Goal: Task Accomplishment & Management: Manage account settings

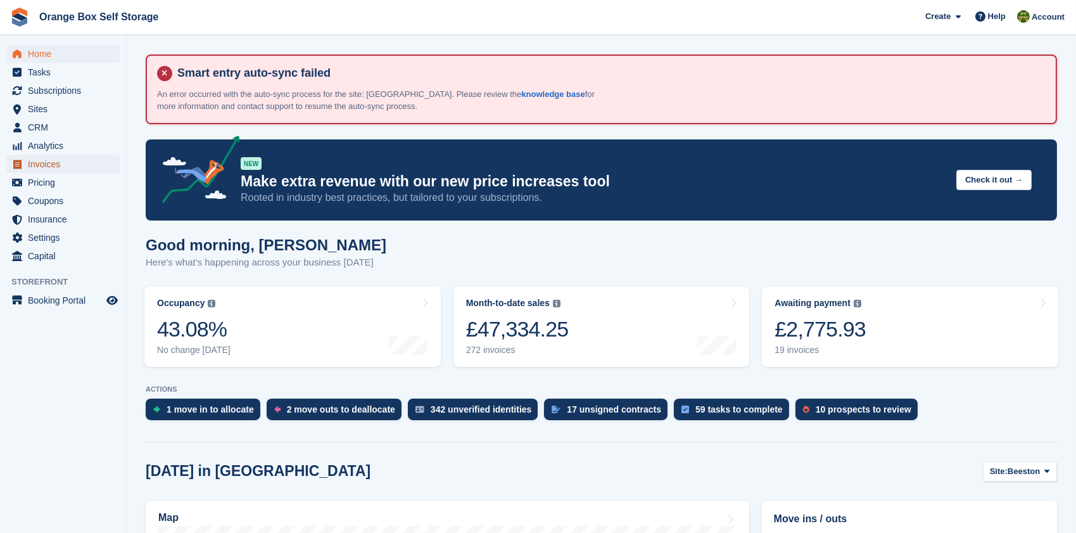
click at [37, 165] on span "Invoices" at bounding box center [66, 164] width 76 height 18
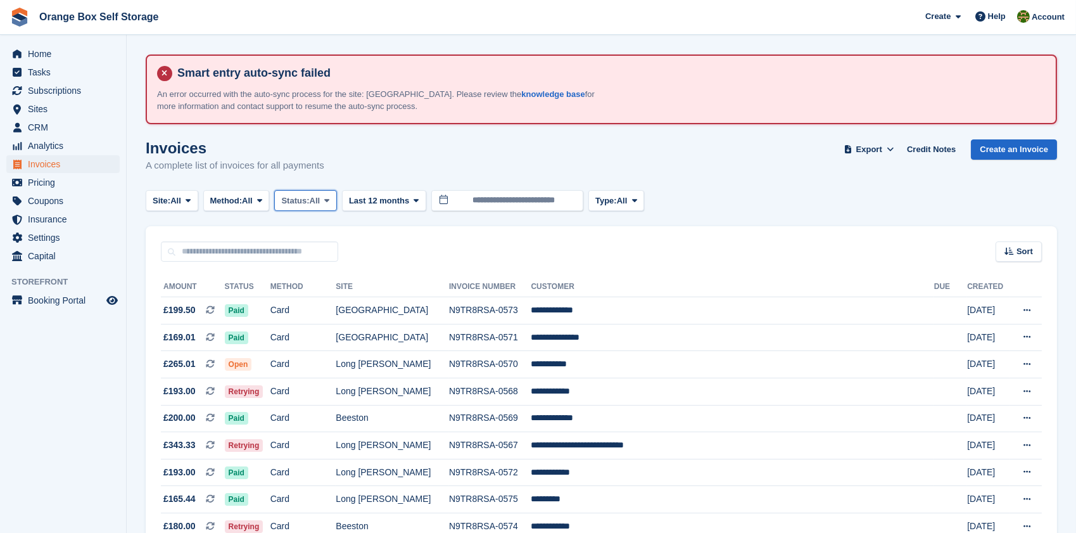
click at [301, 199] on span "Status:" at bounding box center [295, 200] width 28 height 13
click at [310, 305] on link "Open" at bounding box center [335, 299] width 110 height 23
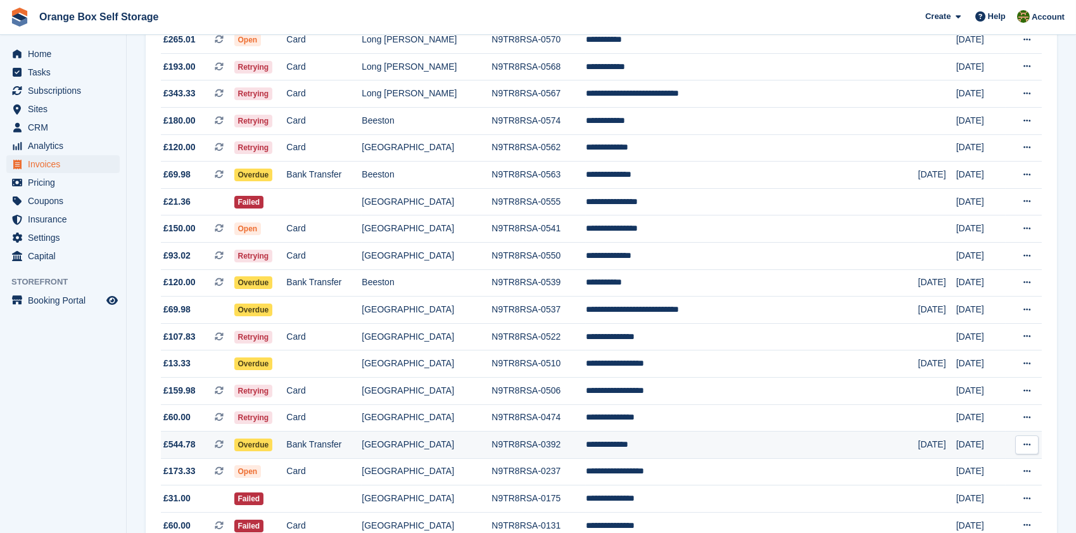
scroll to position [345, 0]
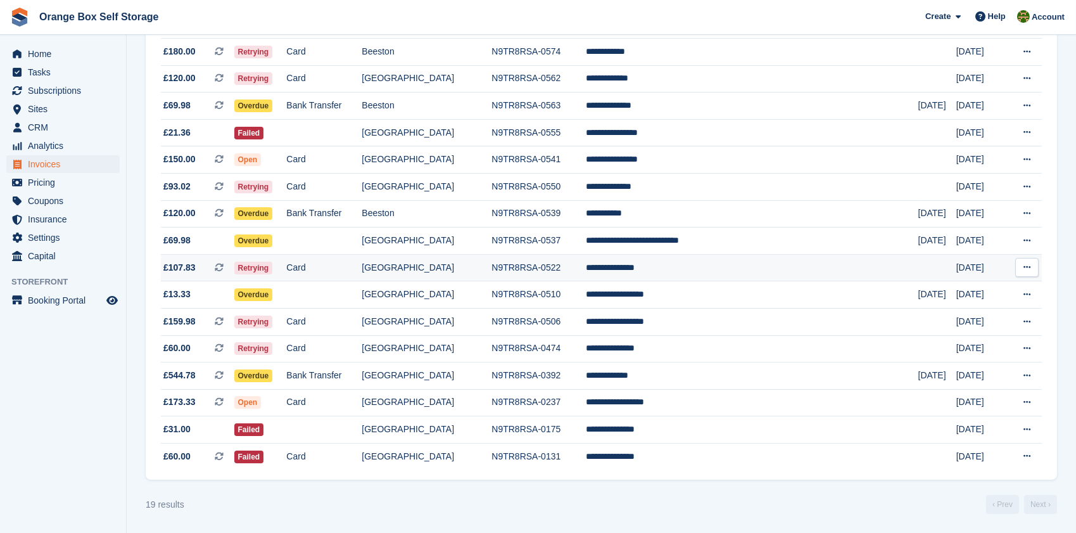
click at [445, 266] on td "[GEOGRAPHIC_DATA]" at bounding box center [427, 267] width 130 height 27
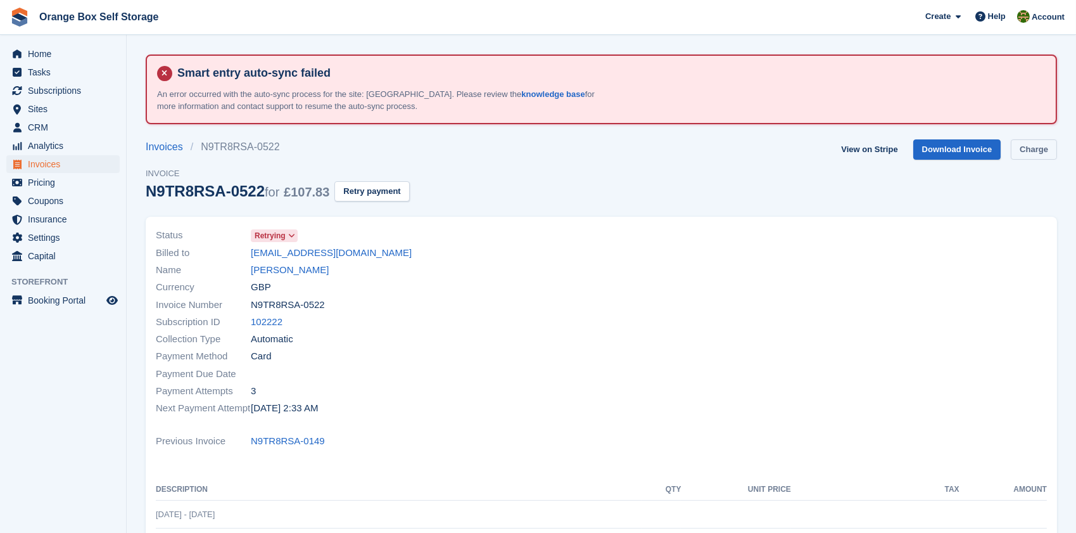
click at [1046, 151] on link "Charge" at bounding box center [1034, 149] width 46 height 21
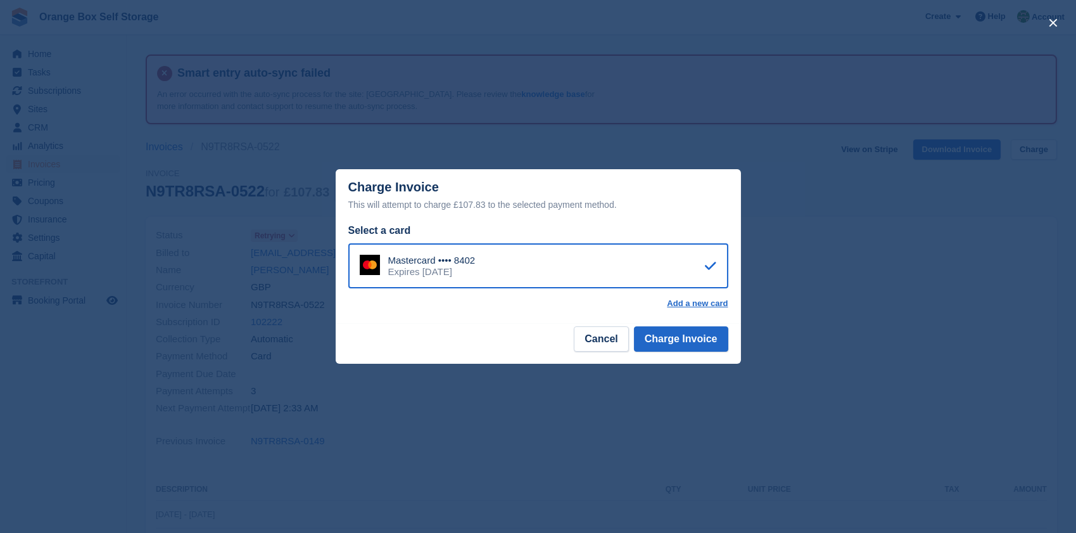
click at [665, 315] on div "Select a card Mastercard •••• 8402 Expires August 2030 Add a new card" at bounding box center [538, 273] width 405 height 101
click at [692, 341] on button "Charge Invoice" at bounding box center [681, 338] width 94 height 25
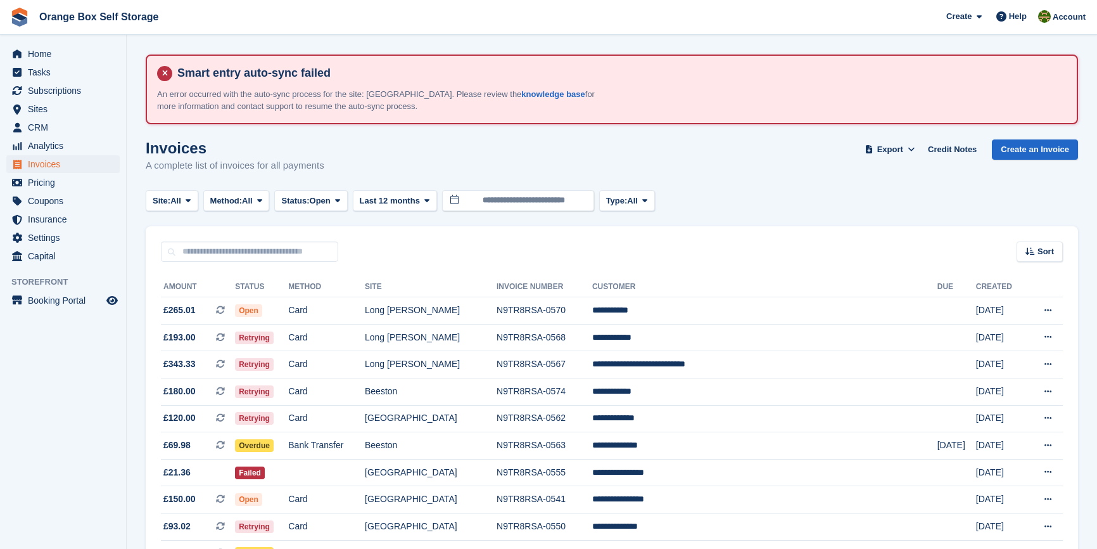
scroll to position [331, 0]
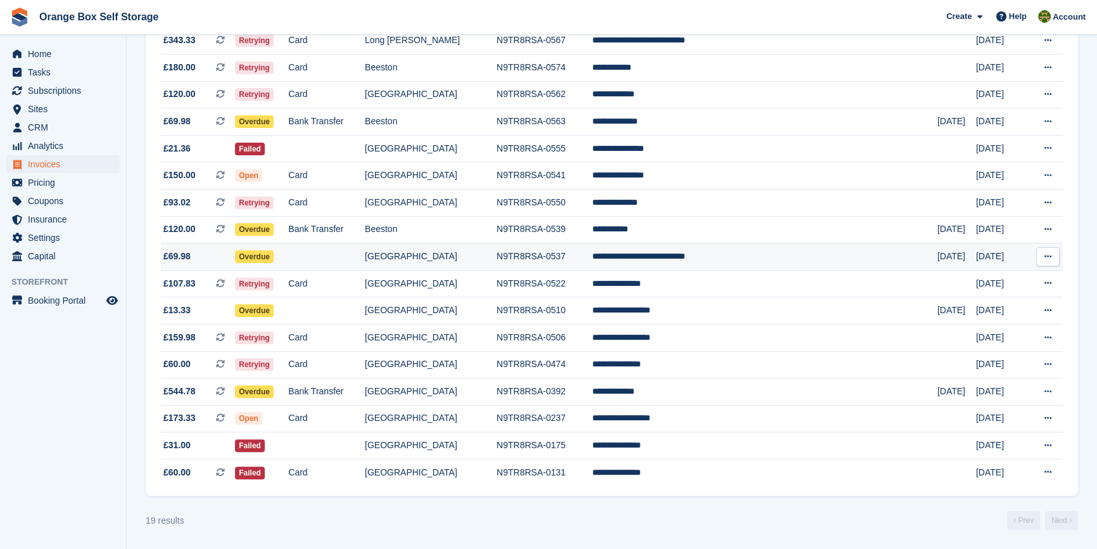
click at [497, 253] on td "[GEOGRAPHIC_DATA]" at bounding box center [431, 256] width 132 height 27
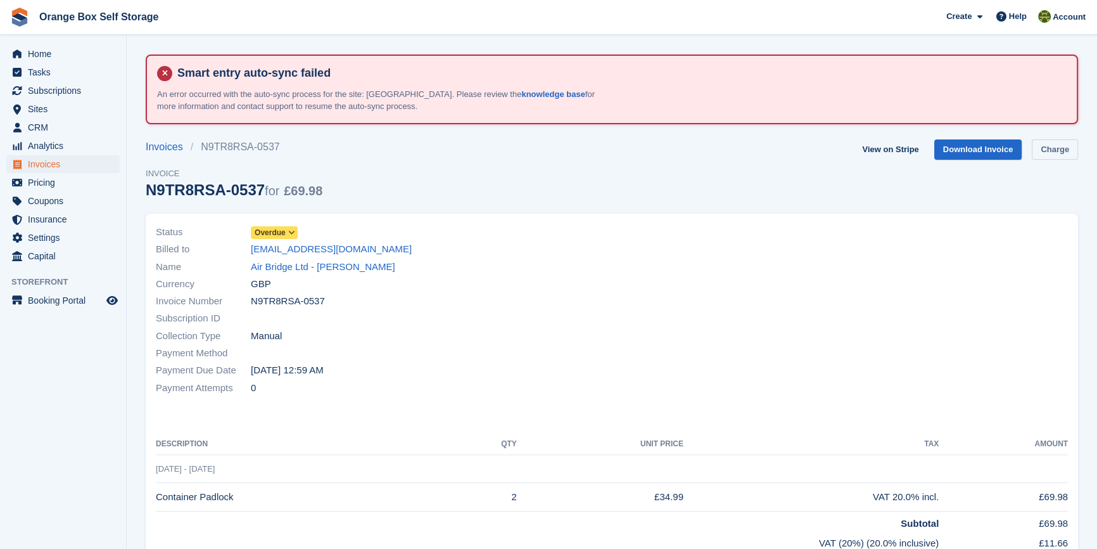
click at [1059, 145] on link "Charge" at bounding box center [1055, 149] width 46 height 21
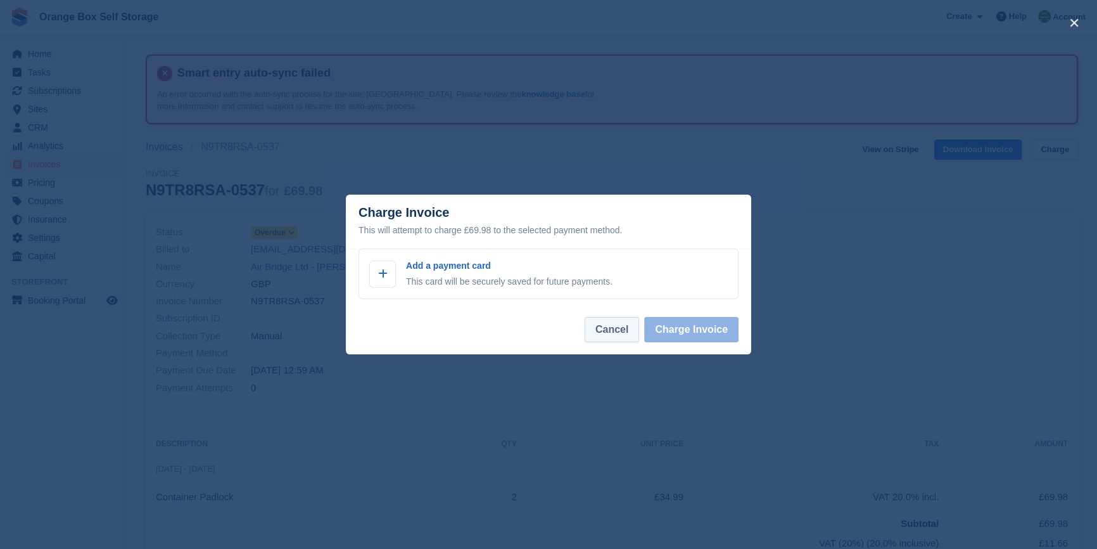
click at [617, 336] on button "Cancel" at bounding box center [612, 329] width 54 height 25
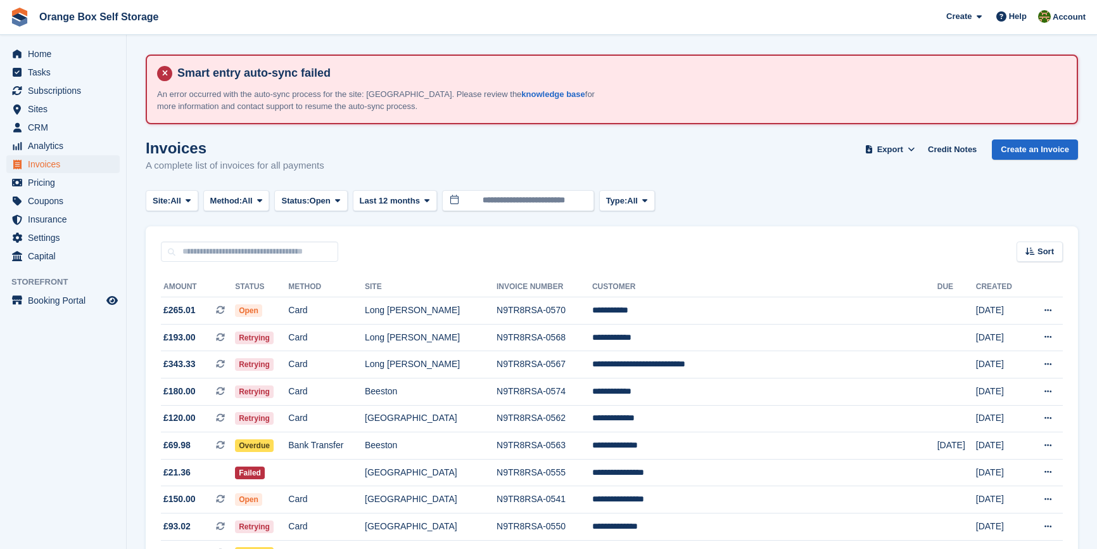
scroll to position [331, 0]
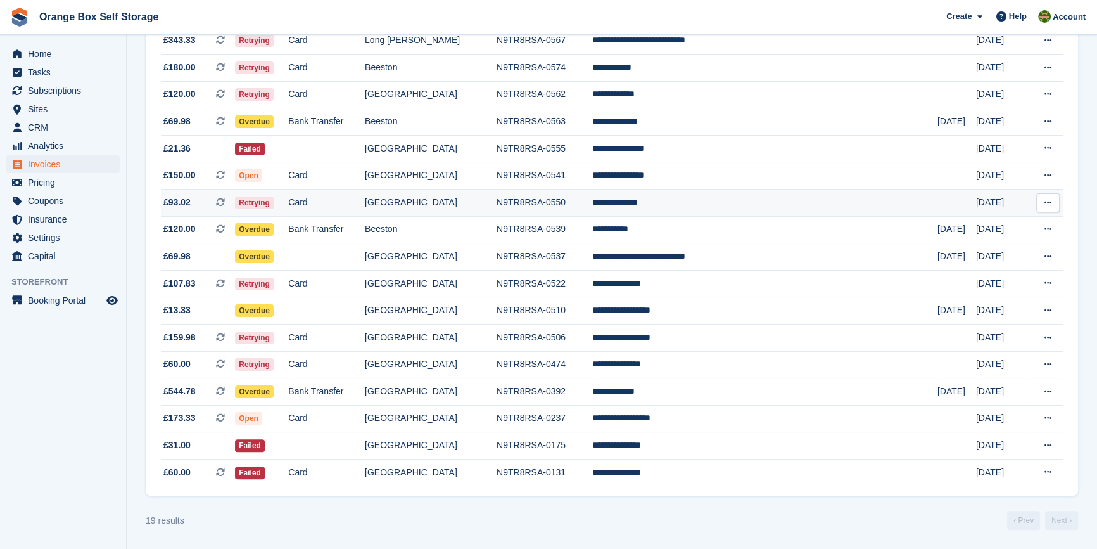
click at [592, 194] on td "N9TR8RSA-0550" at bounding box center [545, 202] width 96 height 27
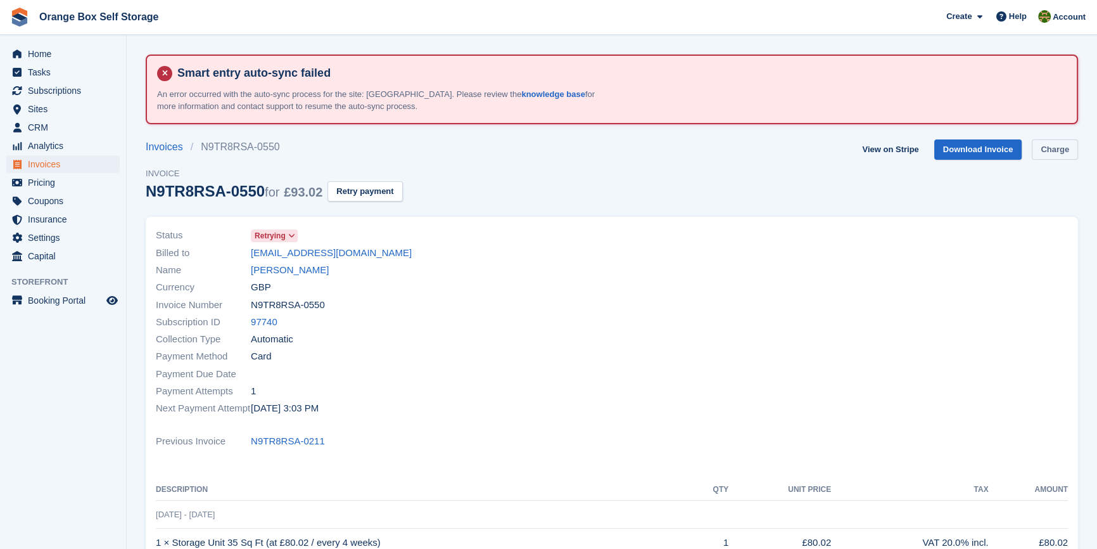
click at [1044, 143] on link "Charge" at bounding box center [1055, 149] width 46 height 21
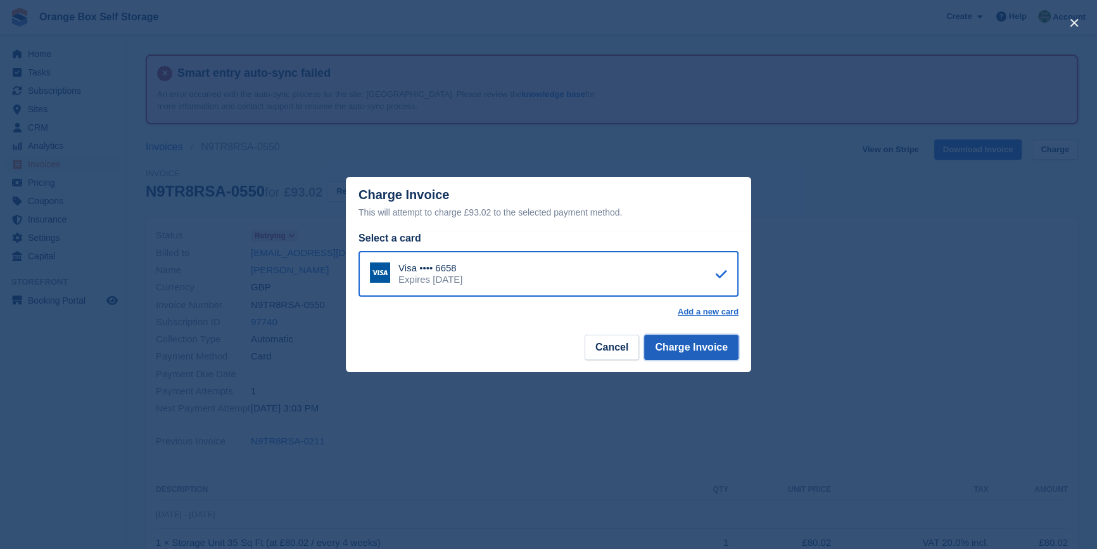
click at [688, 349] on button "Charge Invoice" at bounding box center [691, 346] width 94 height 25
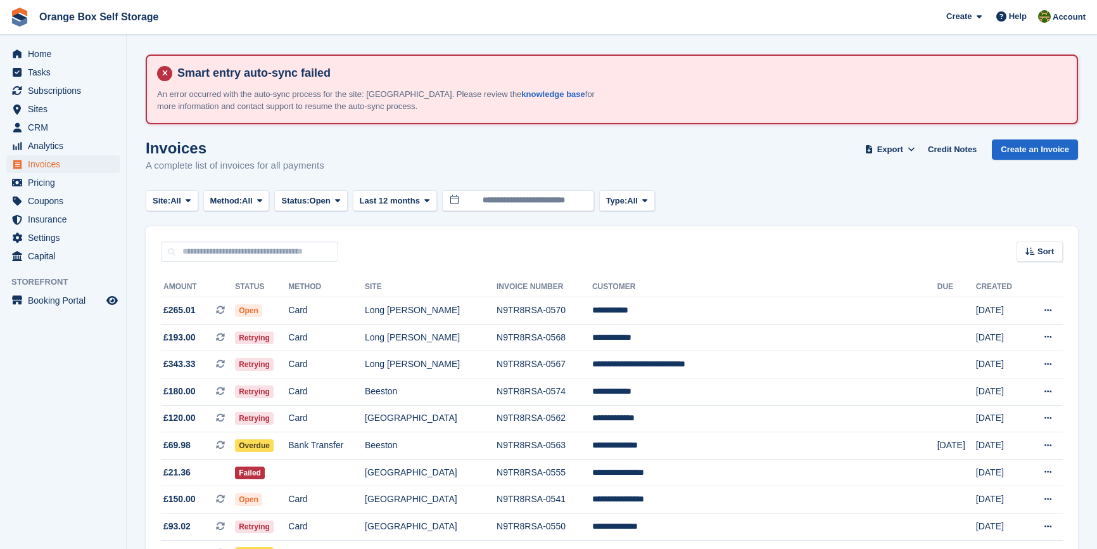
scroll to position [331, 0]
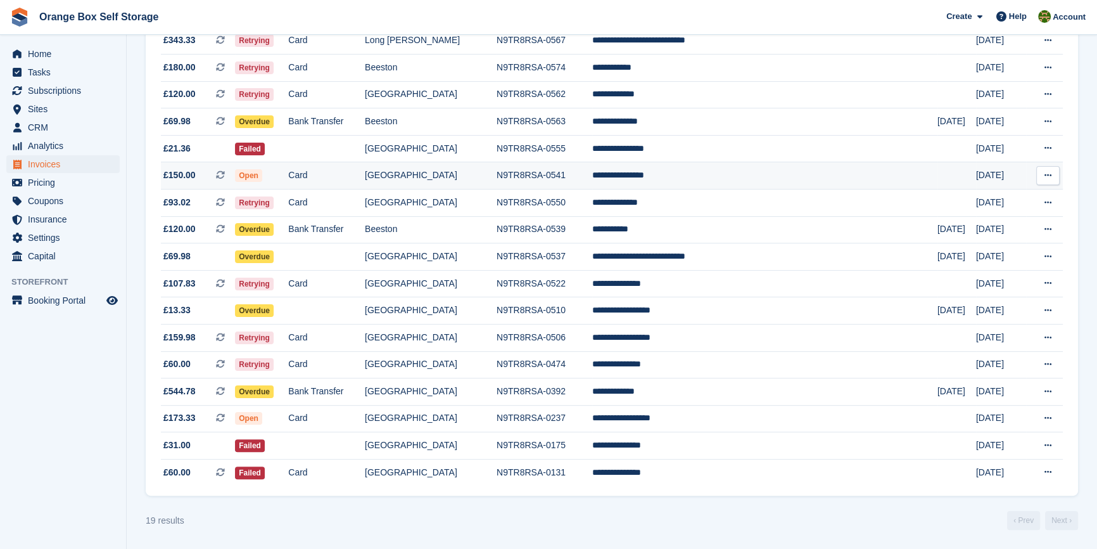
click at [592, 163] on td "N9TR8RSA-0541" at bounding box center [545, 175] width 96 height 27
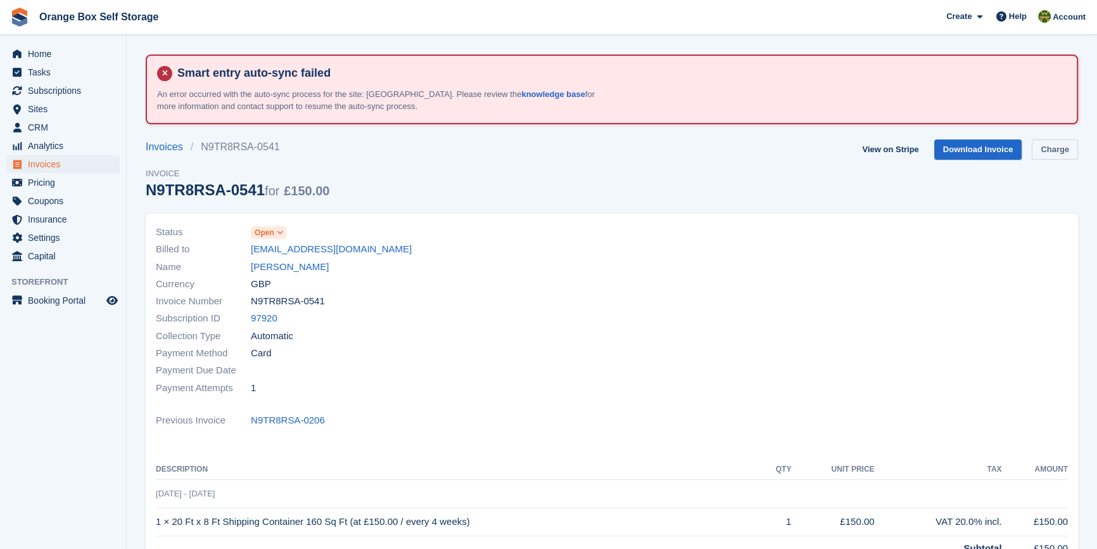
click at [1051, 153] on link "Charge" at bounding box center [1055, 149] width 46 height 21
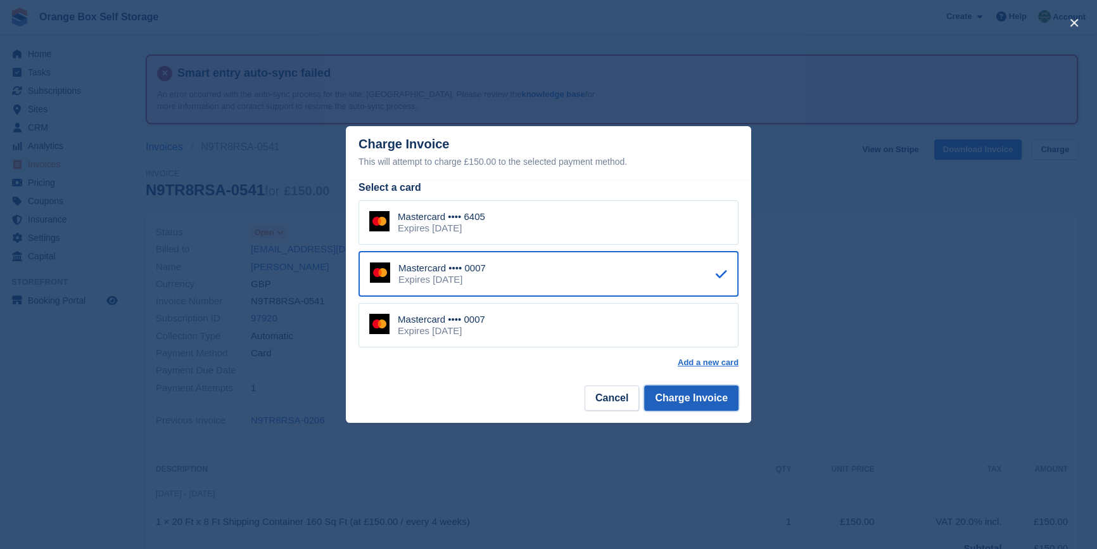
click at [686, 398] on button "Charge Invoice" at bounding box center [691, 397] width 94 height 25
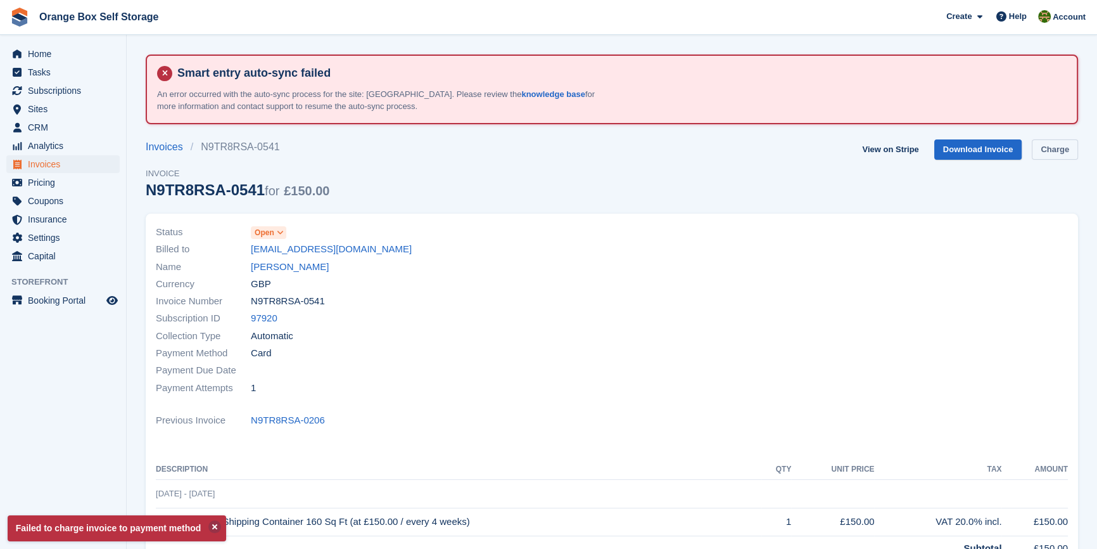
click at [1041, 149] on link "Charge" at bounding box center [1055, 149] width 46 height 21
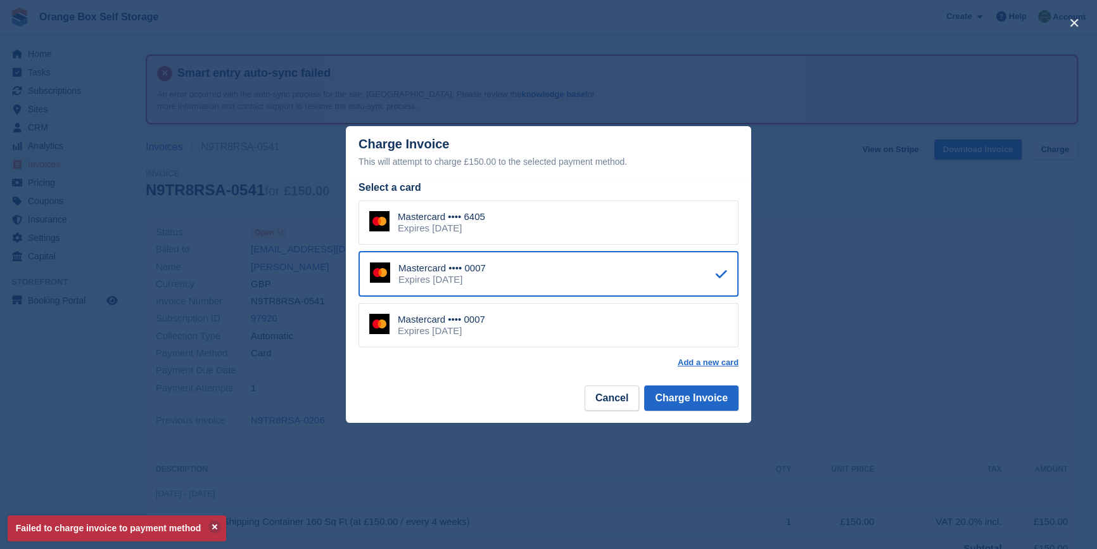
click at [578, 228] on div "Mastercard •••• 6405 Expires July 2027" at bounding box center [548, 222] width 380 height 44
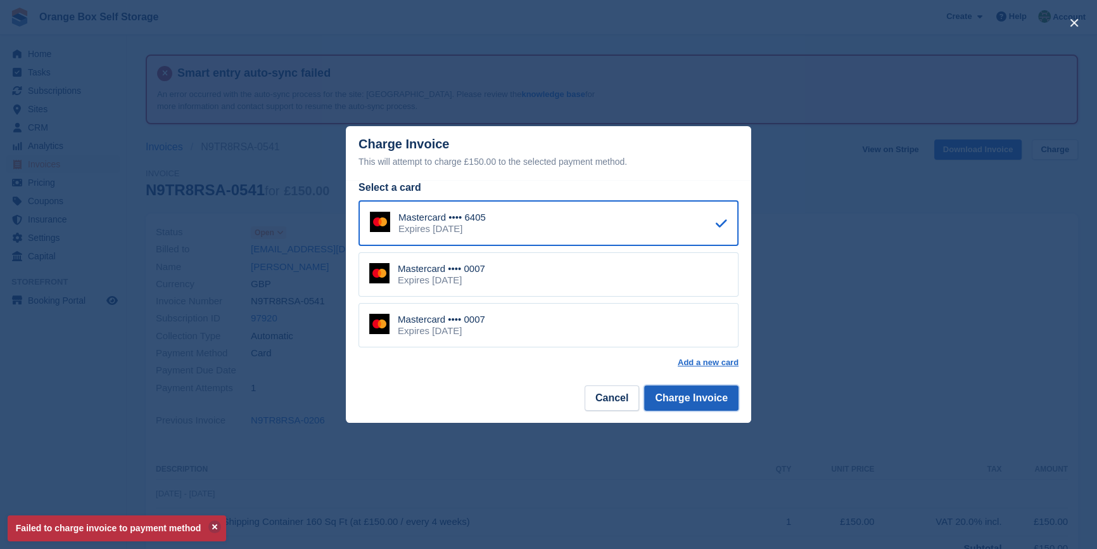
click at [696, 403] on button "Charge Invoice" at bounding box center [691, 397] width 94 height 25
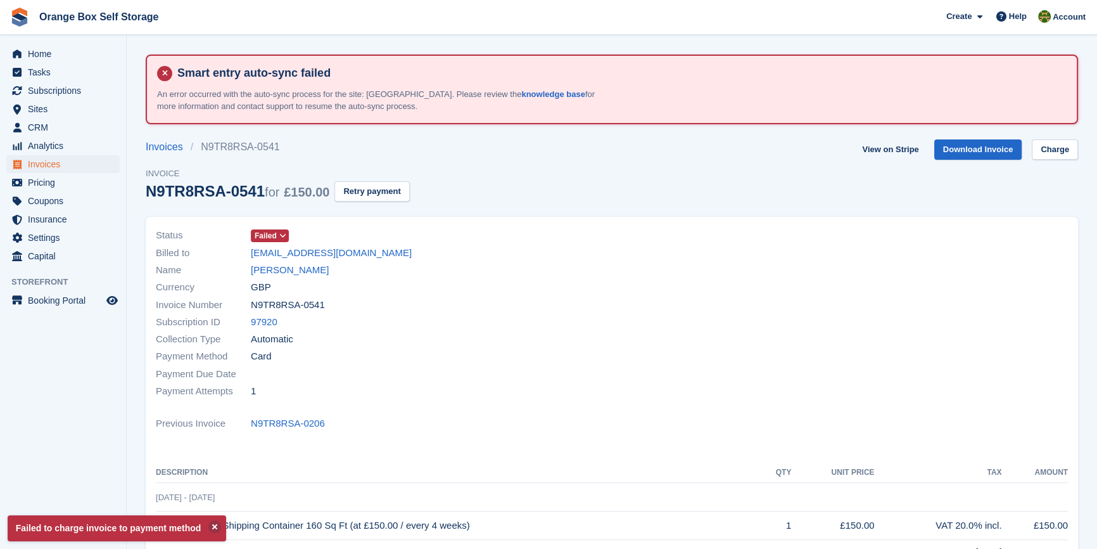
click at [687, 403] on div at bounding box center [844, 313] width 464 height 188
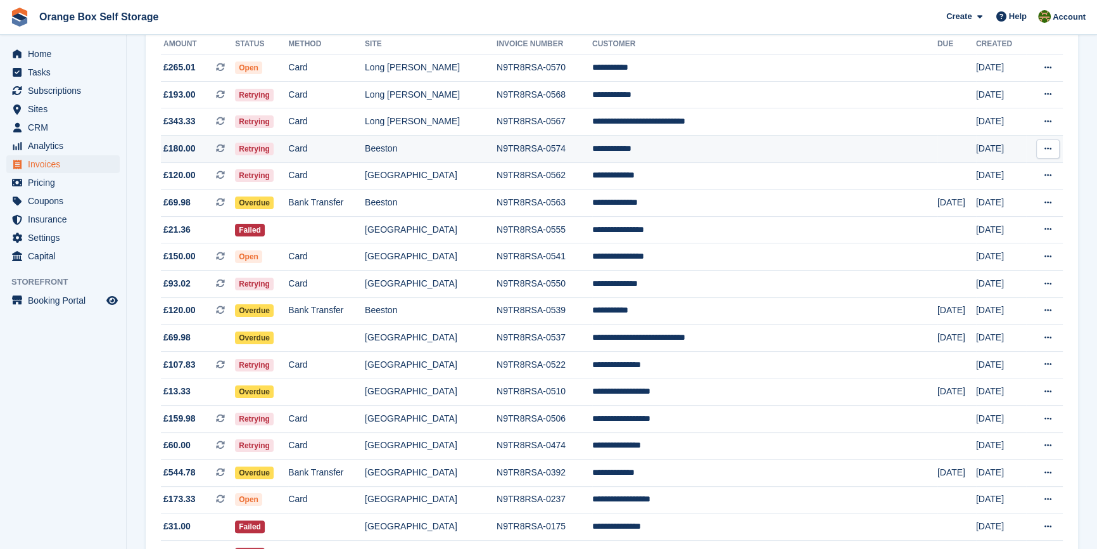
scroll to position [215, 0]
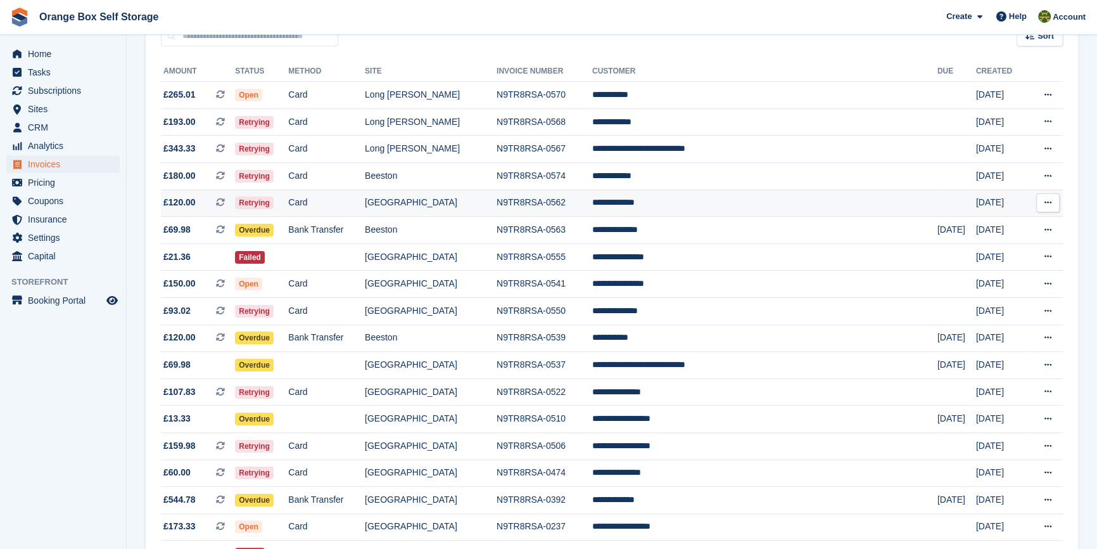
click at [592, 206] on td "N9TR8RSA-0562" at bounding box center [545, 202] width 96 height 27
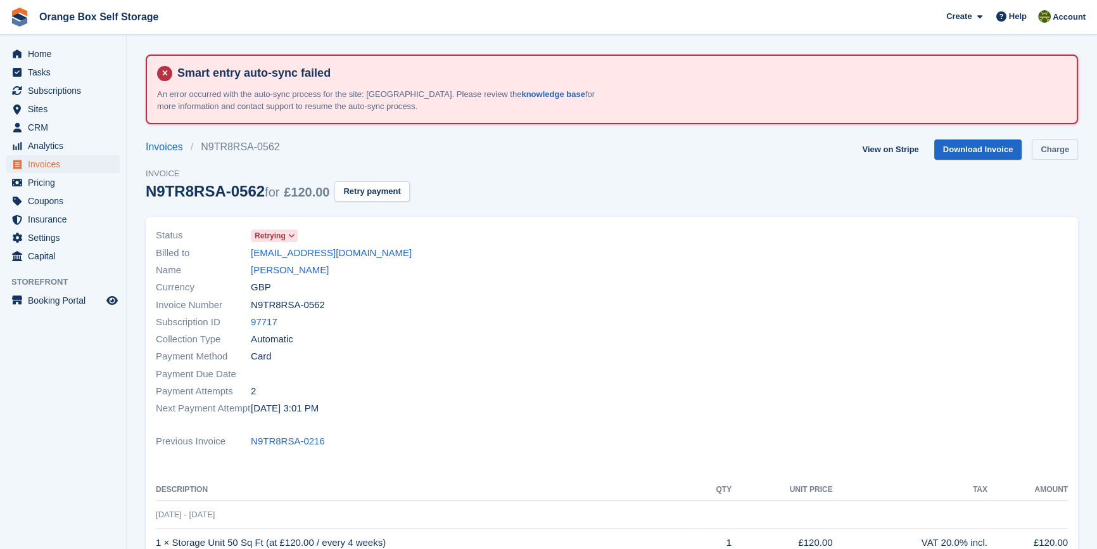
click at [1044, 147] on link "Charge" at bounding box center [1055, 149] width 46 height 21
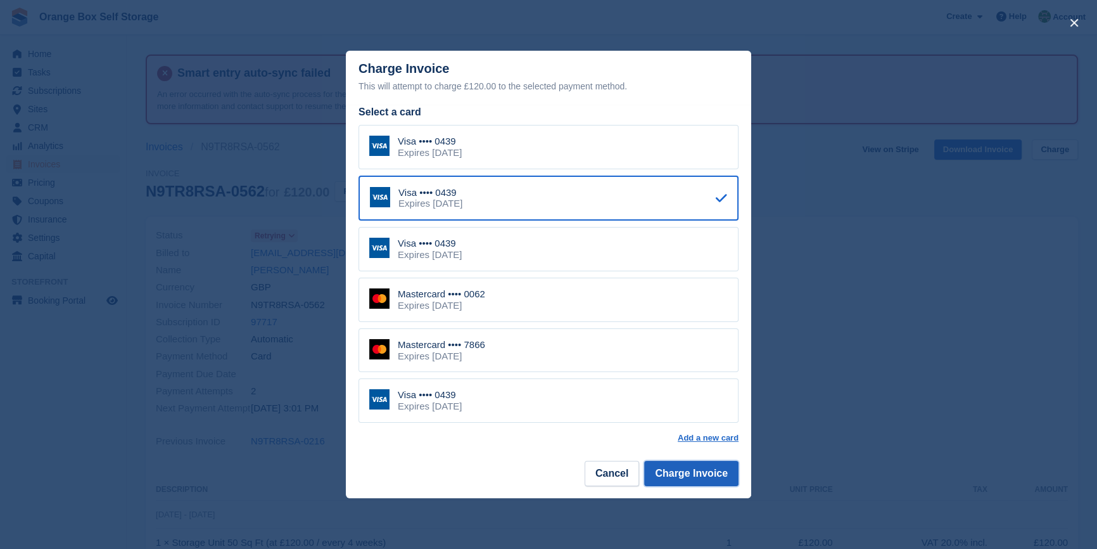
click at [692, 474] on button "Charge Invoice" at bounding box center [691, 472] width 94 height 25
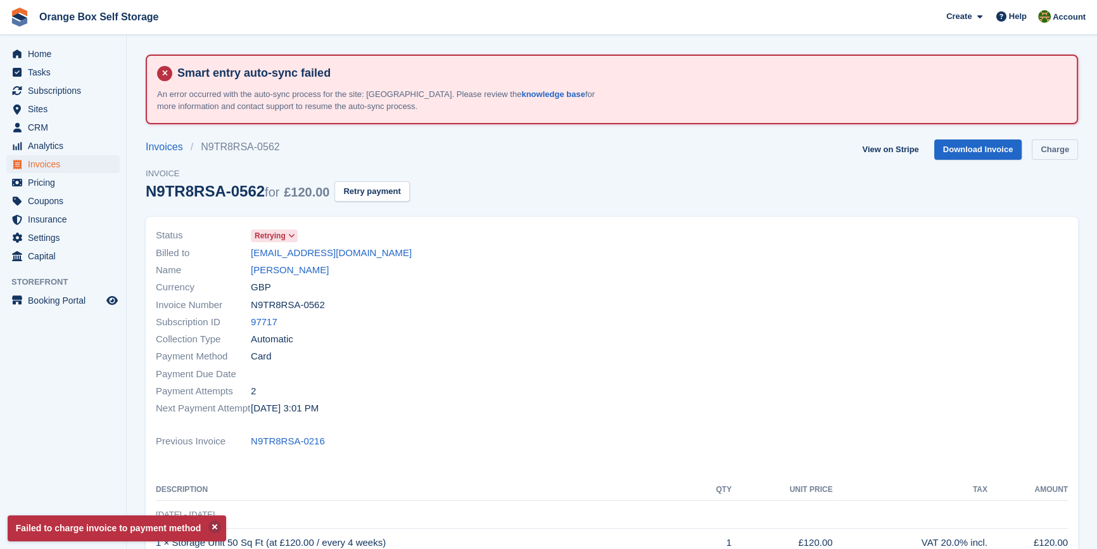
click at [1036, 148] on link "Charge" at bounding box center [1055, 149] width 46 height 21
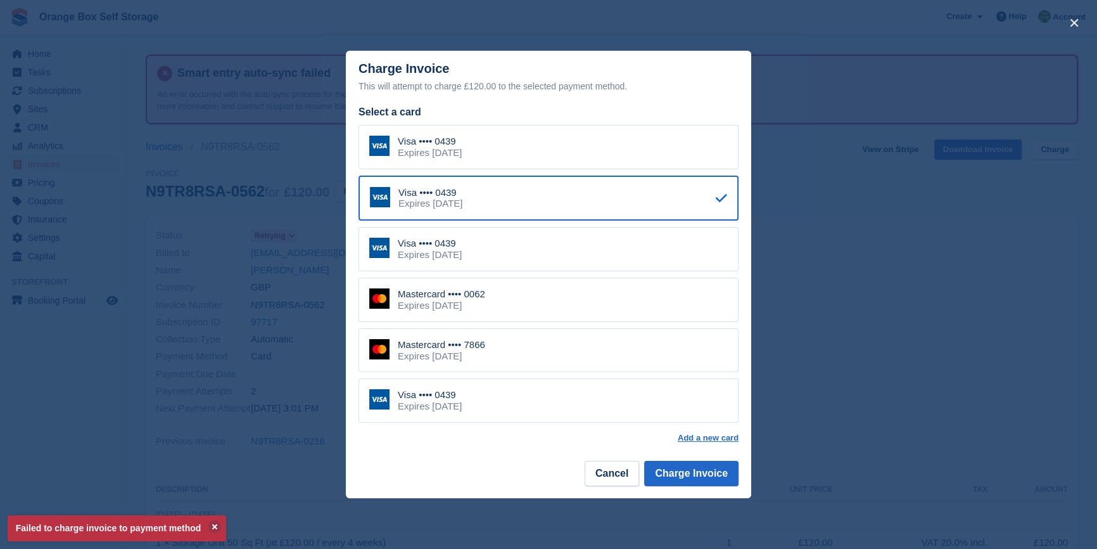
click at [489, 297] on div "Mastercard •••• 0062 Expires [DATE]" at bounding box center [548, 299] width 380 height 44
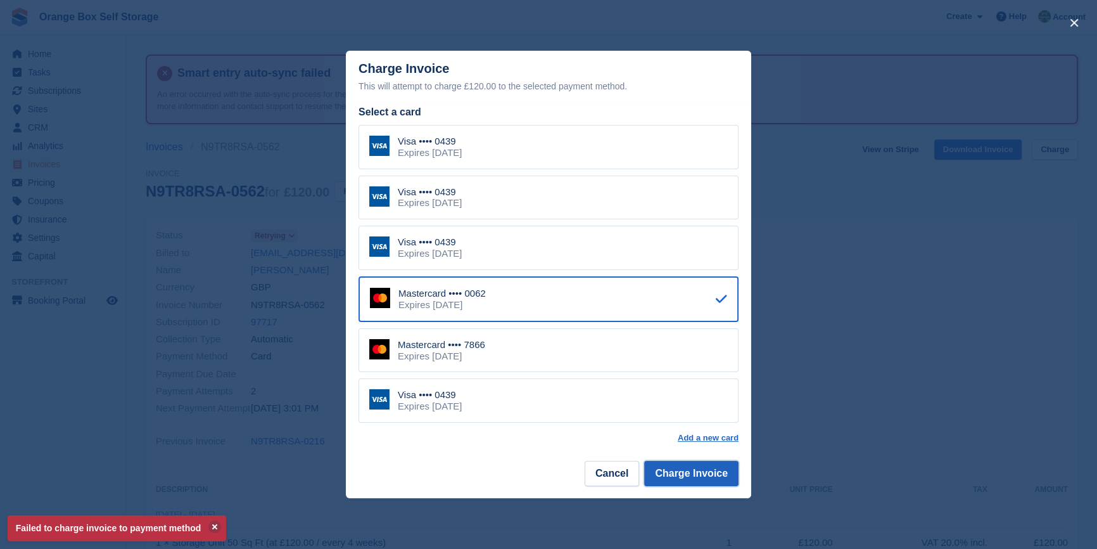
click at [707, 486] on button "Charge Invoice" at bounding box center [691, 472] width 94 height 25
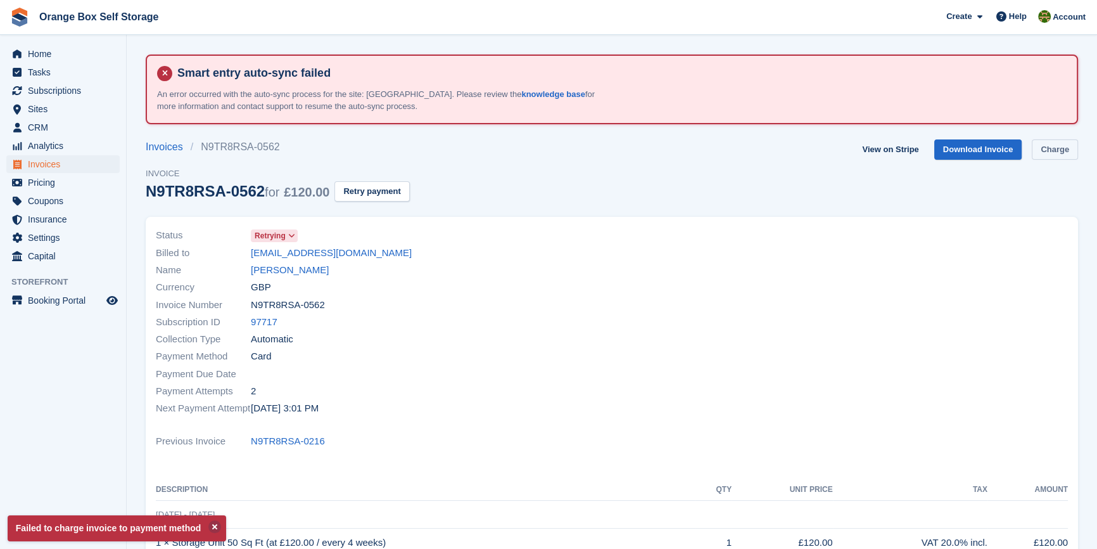
click at [1043, 155] on link "Charge" at bounding box center [1055, 149] width 46 height 21
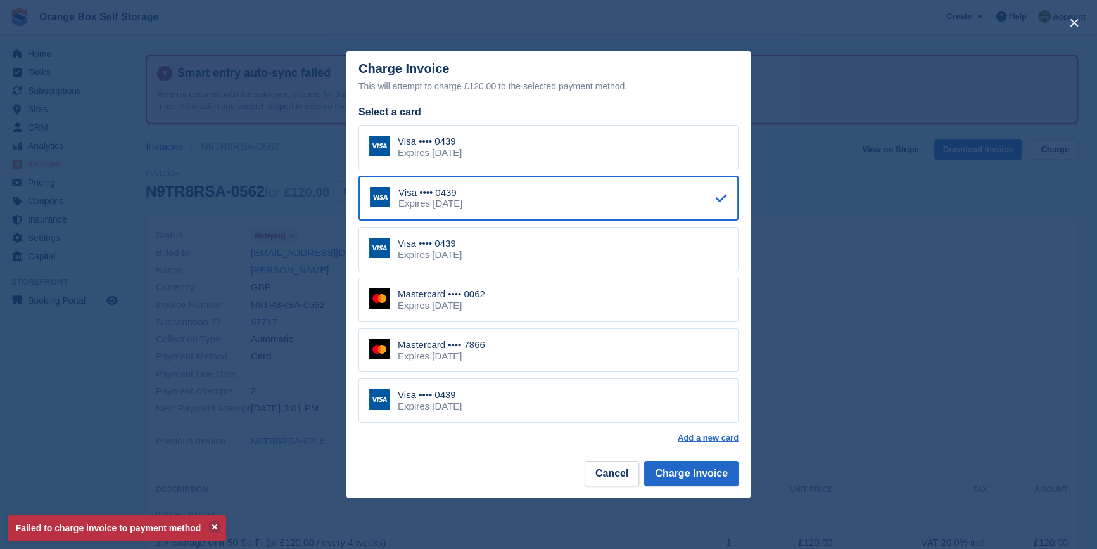
click at [507, 348] on div "Mastercard •••• 7866 Expires January 2030" at bounding box center [548, 350] width 380 height 44
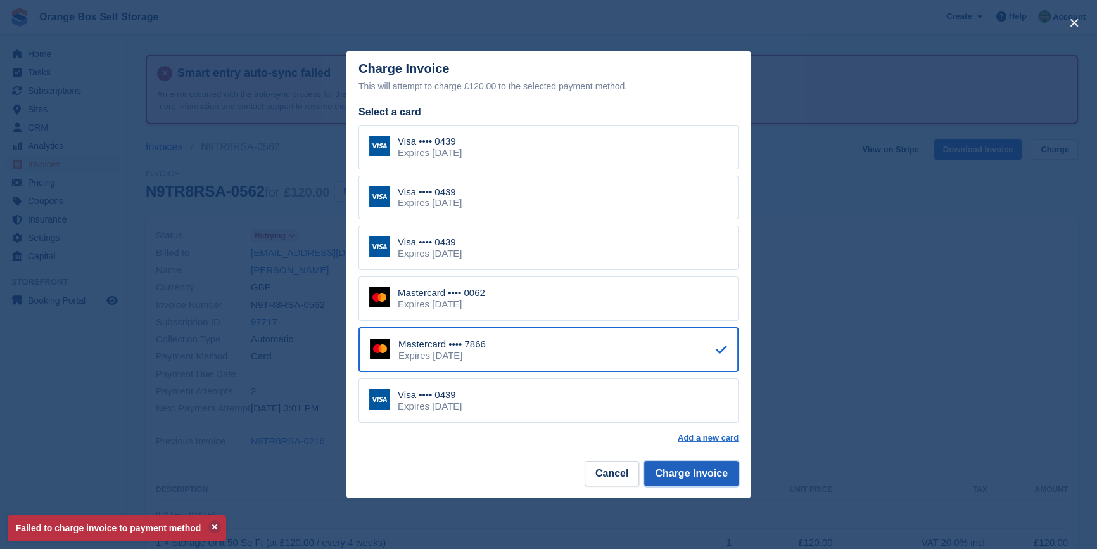
click at [706, 470] on button "Charge Invoice" at bounding box center [691, 472] width 94 height 25
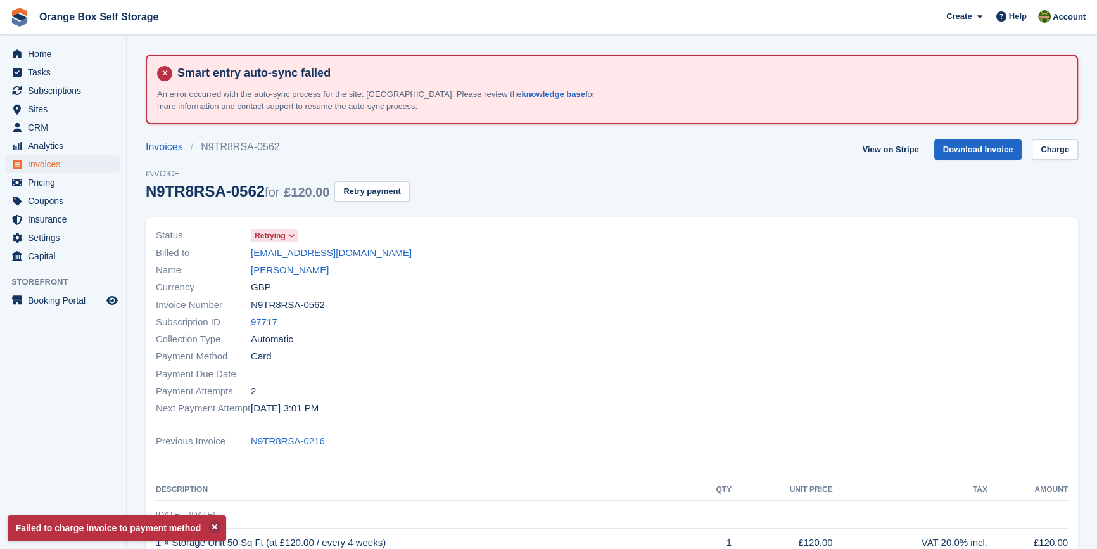
click at [681, 407] on div at bounding box center [844, 321] width 464 height 205
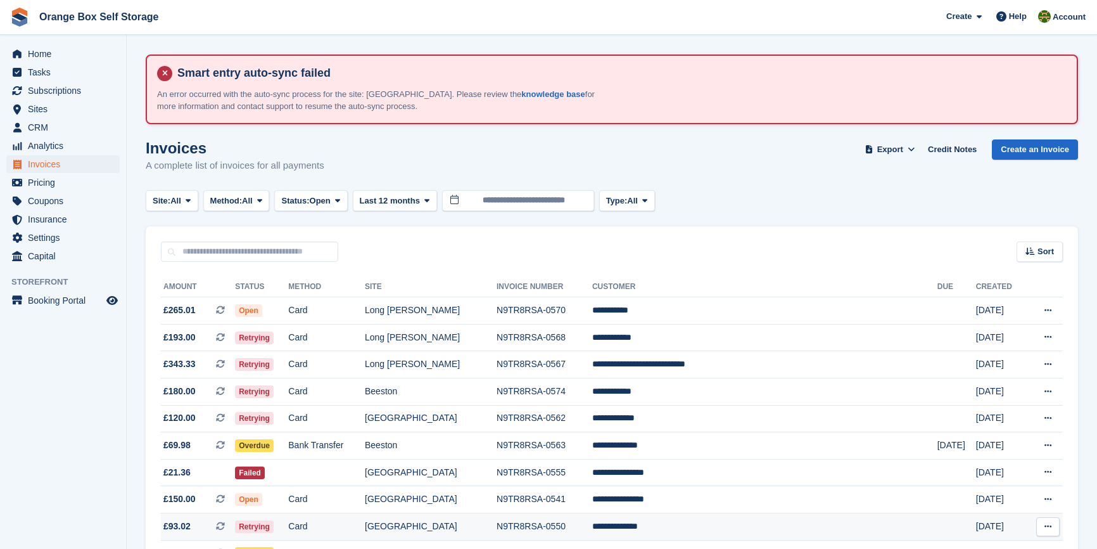
scroll to position [215, 0]
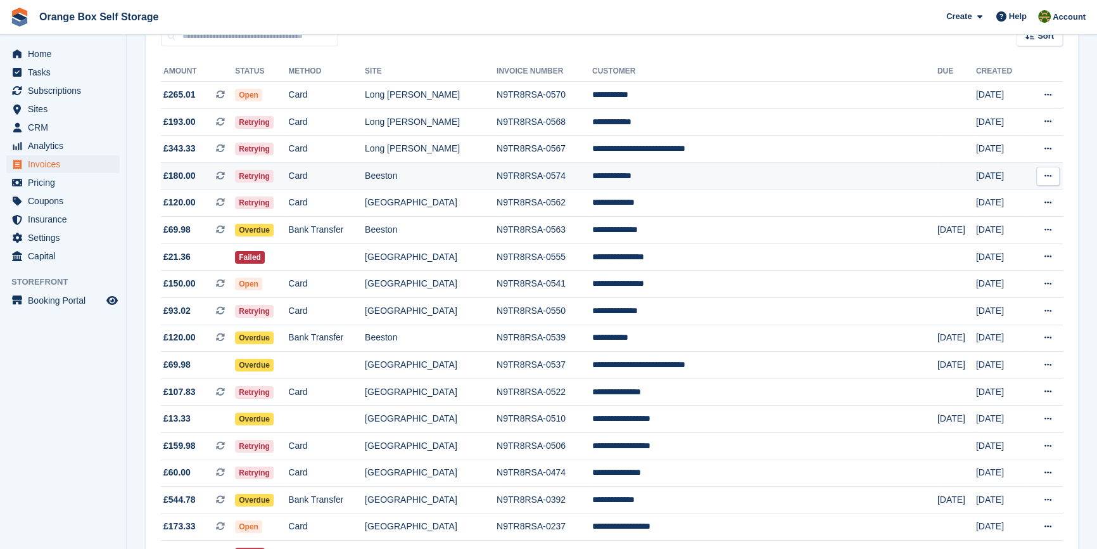
click at [592, 180] on td "N9TR8RSA-0574" at bounding box center [545, 175] width 96 height 27
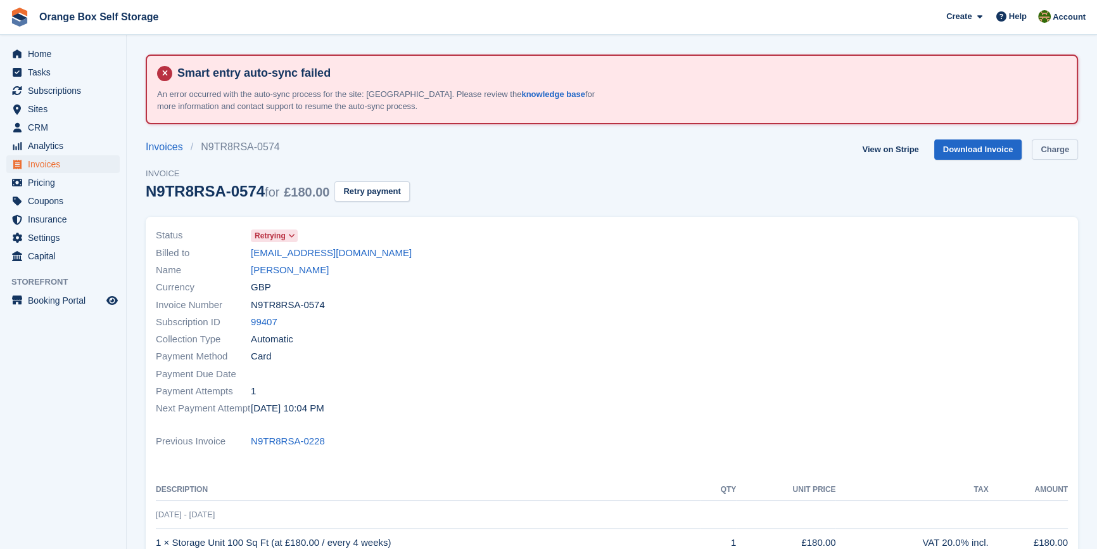
click at [1050, 147] on link "Charge" at bounding box center [1055, 149] width 46 height 21
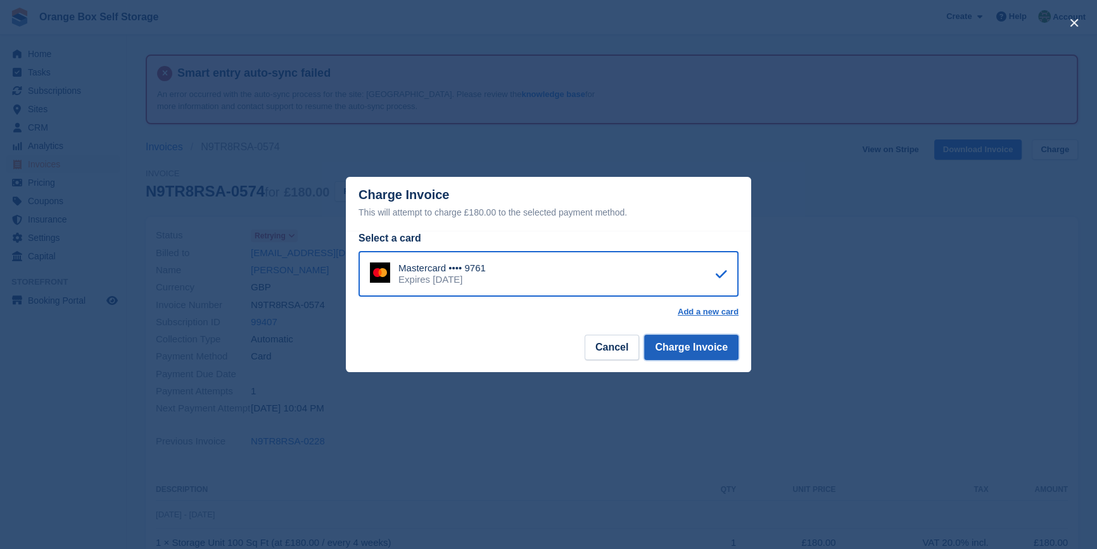
click at [707, 348] on button "Charge Invoice" at bounding box center [691, 346] width 94 height 25
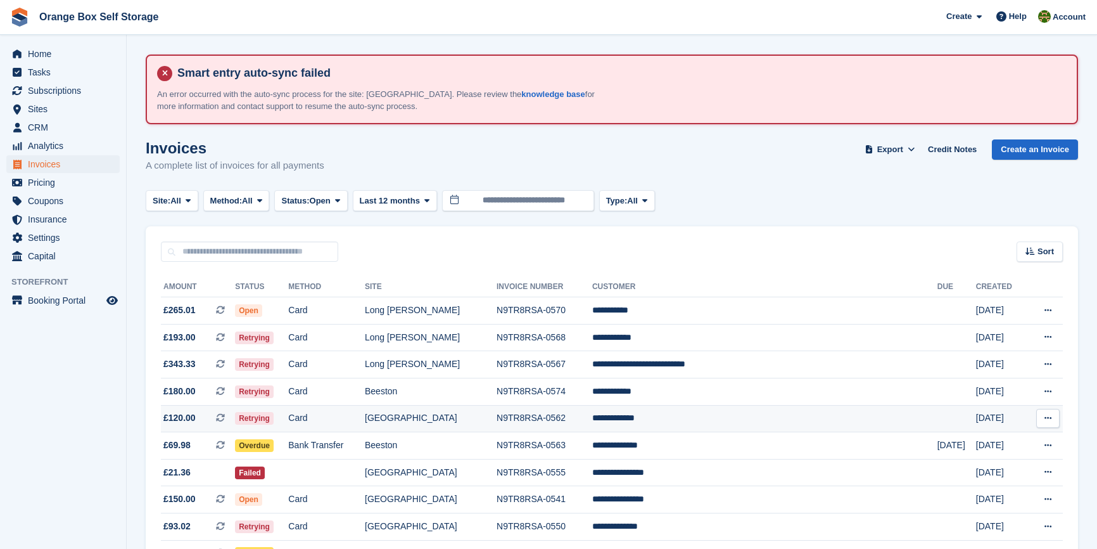
scroll to position [215, 0]
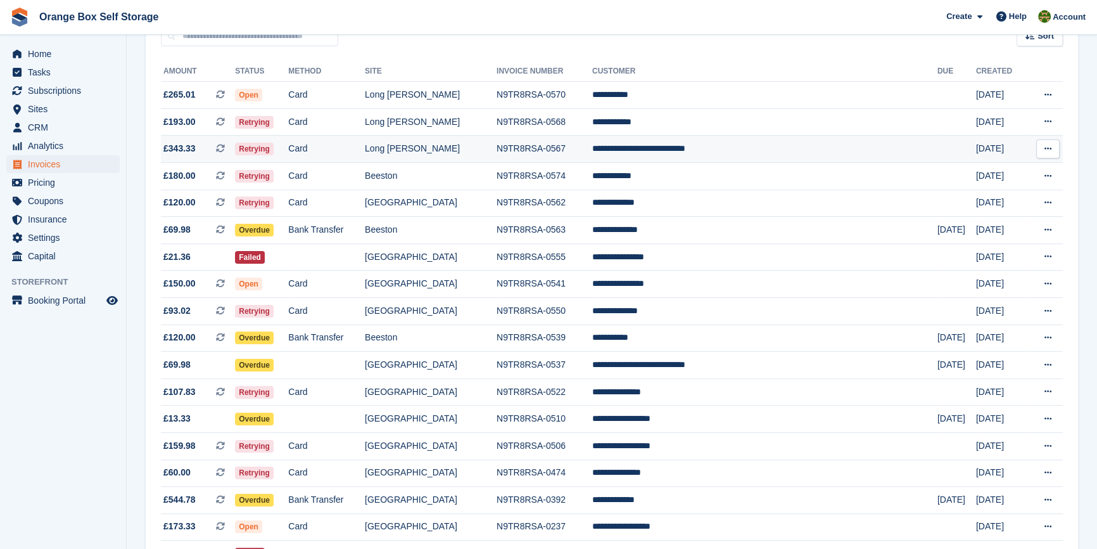
click at [497, 143] on td "Long [PERSON_NAME]" at bounding box center [431, 149] width 132 height 27
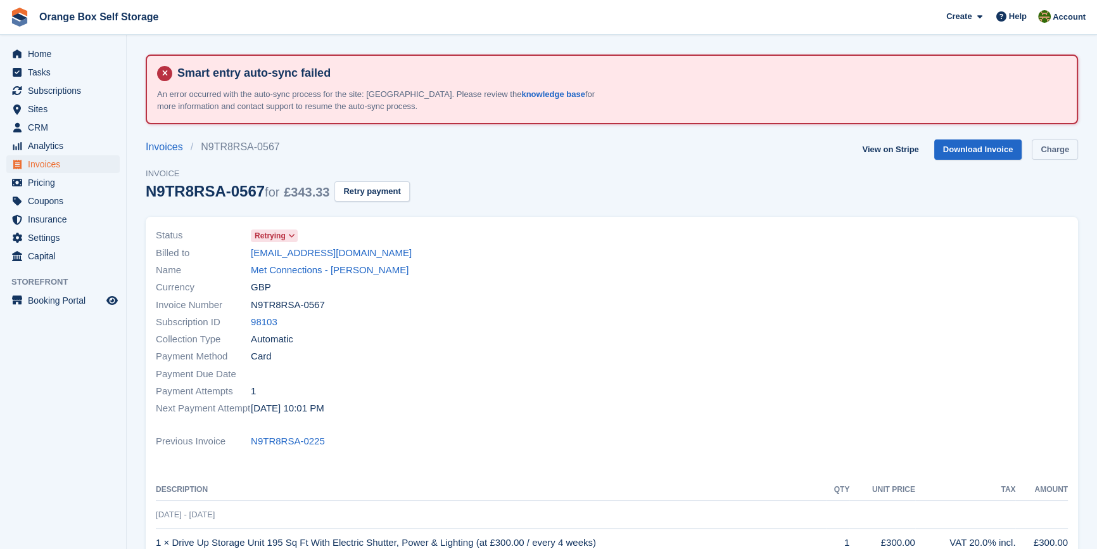
click at [1062, 146] on link "Charge" at bounding box center [1055, 149] width 46 height 21
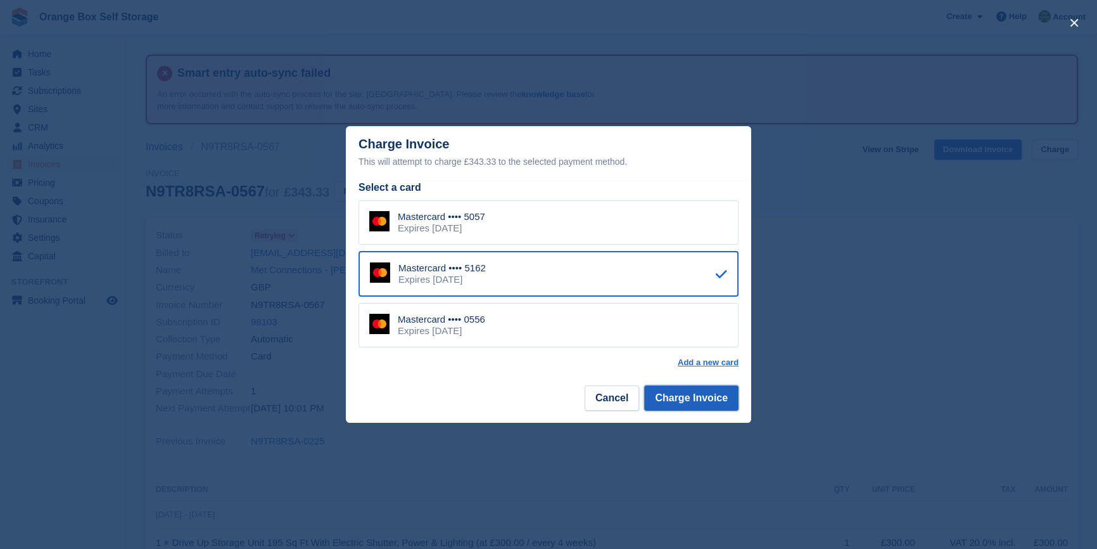
click at [689, 405] on button "Charge Invoice" at bounding box center [691, 397] width 94 height 25
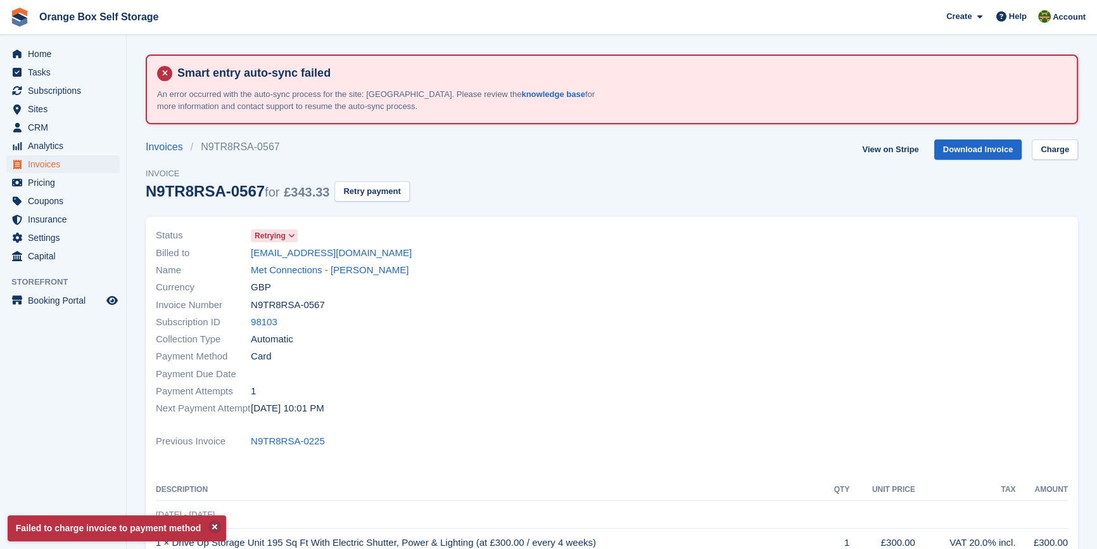
click at [1065, 161] on div "View on Stripe Download Invoice Charge" at bounding box center [967, 152] width 221 height 26
click at [1066, 145] on link "Charge" at bounding box center [1055, 149] width 46 height 21
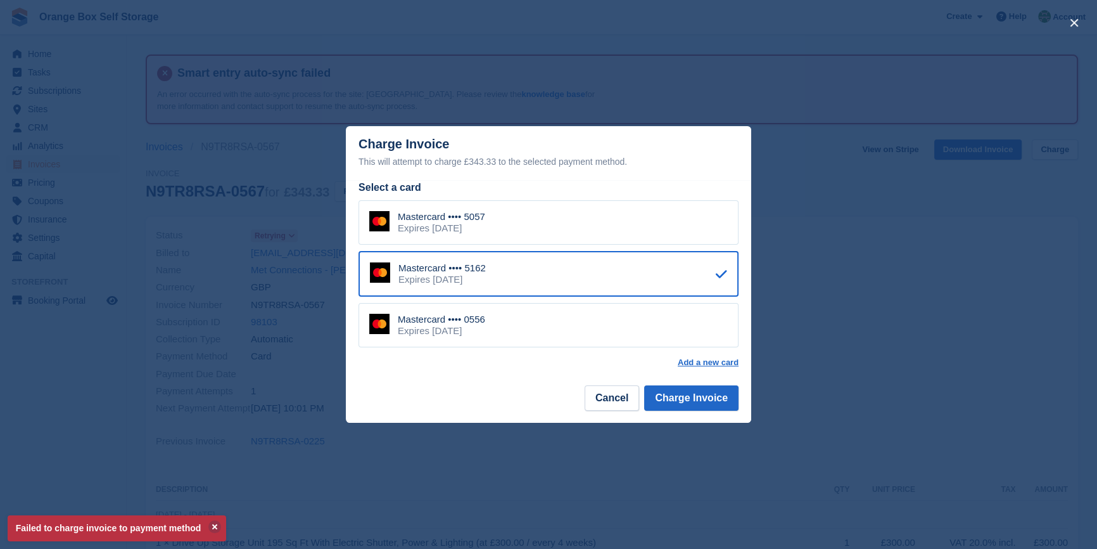
click at [581, 231] on div "Mastercard •••• 5057 Expires December 2026" at bounding box center [548, 222] width 380 height 44
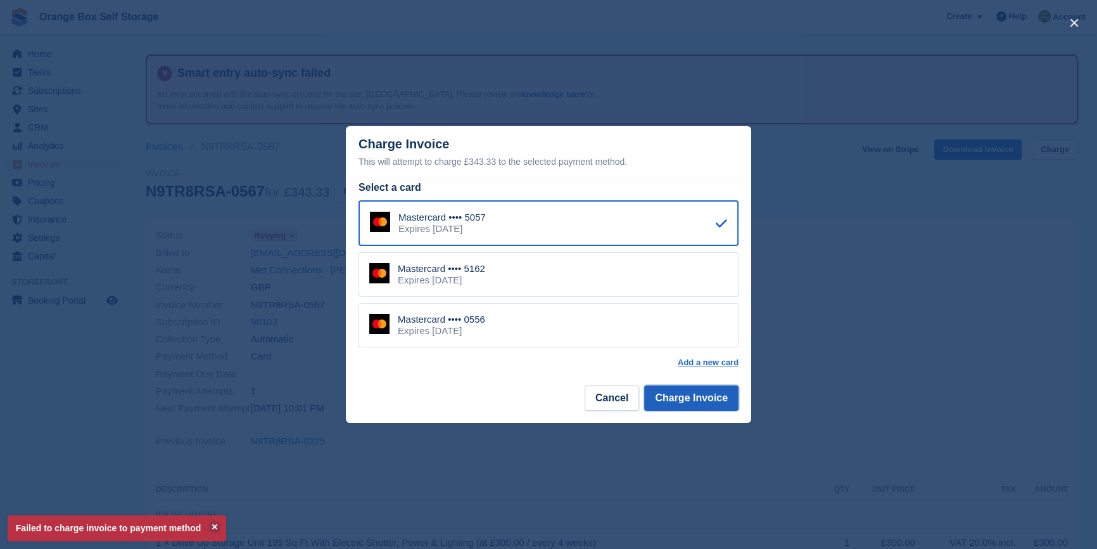
click at [687, 390] on button "Charge Invoice" at bounding box center [691, 397] width 94 height 25
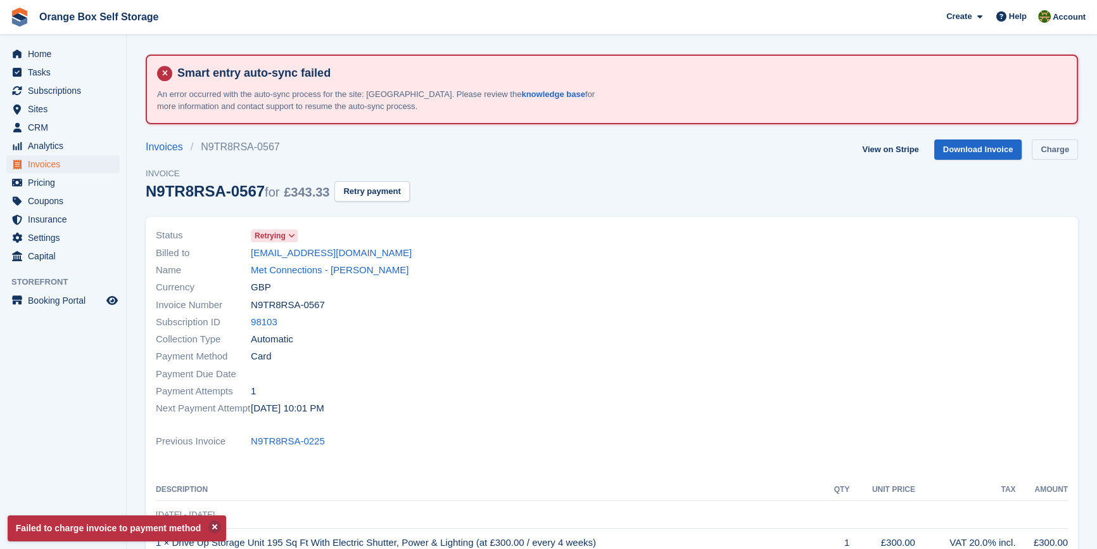
click at [1063, 145] on link "Charge" at bounding box center [1055, 149] width 46 height 21
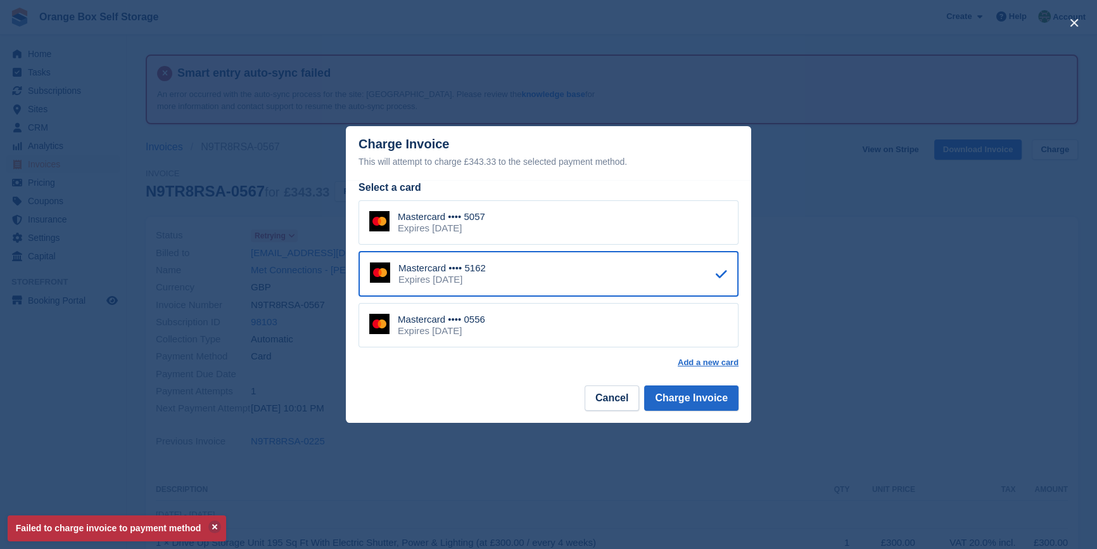
click at [551, 329] on div "Mastercard •••• 0556 Expires July 2028" at bounding box center [548, 325] width 380 height 44
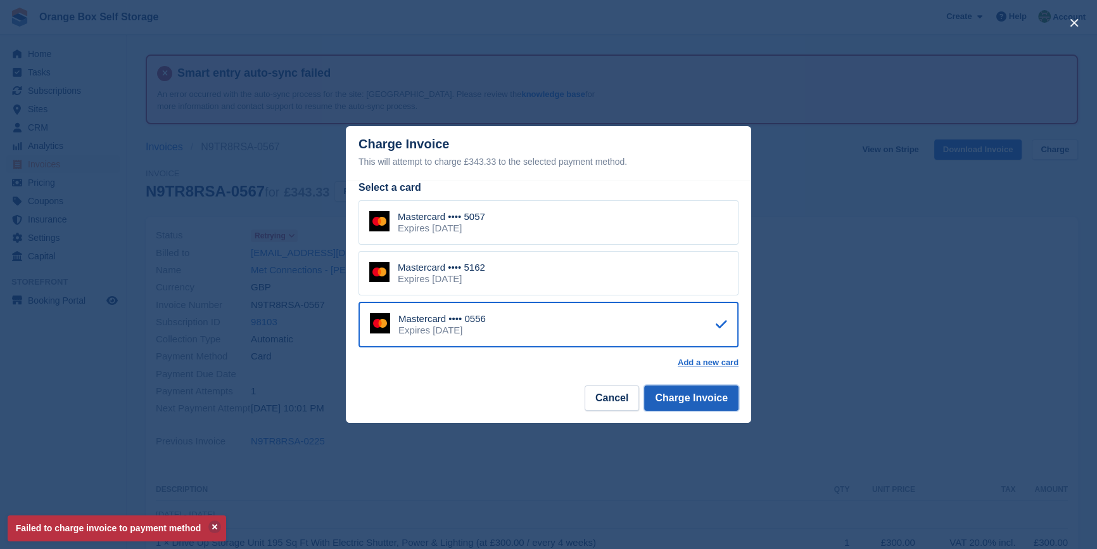
click at [706, 391] on button "Charge Invoice" at bounding box center [691, 397] width 94 height 25
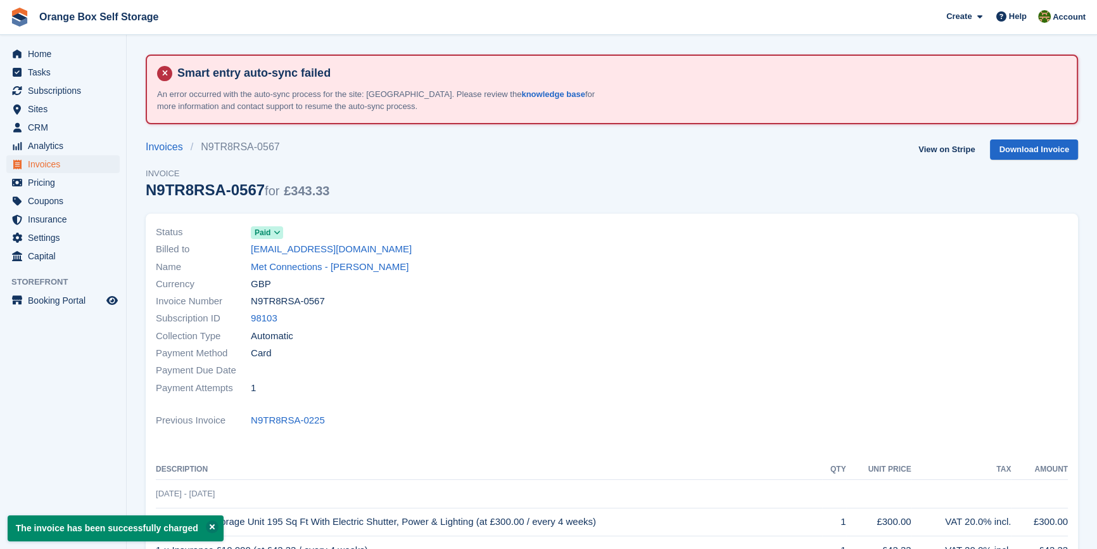
click at [701, 384] on div at bounding box center [844, 310] width 464 height 188
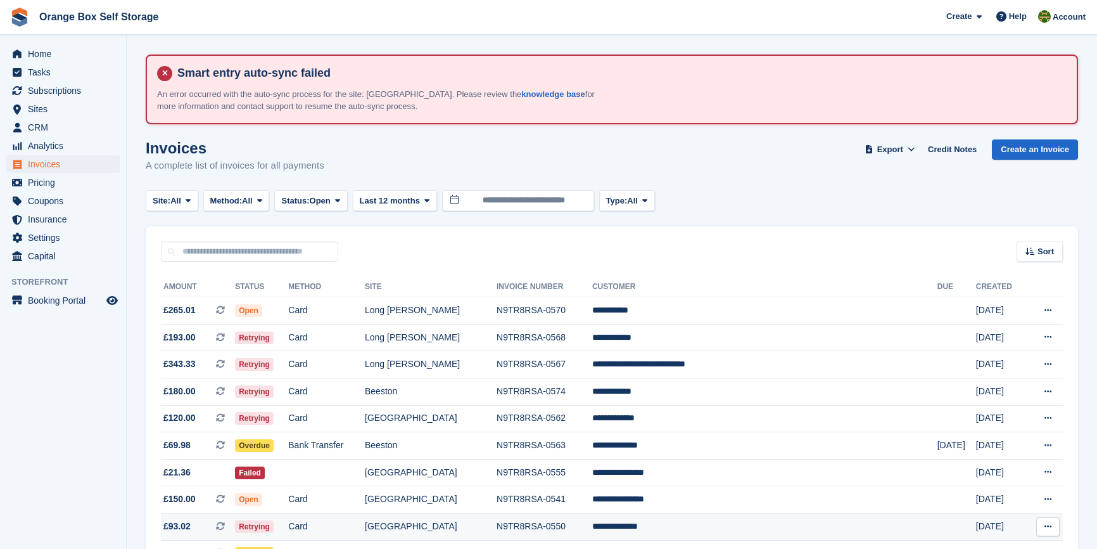
scroll to position [215, 0]
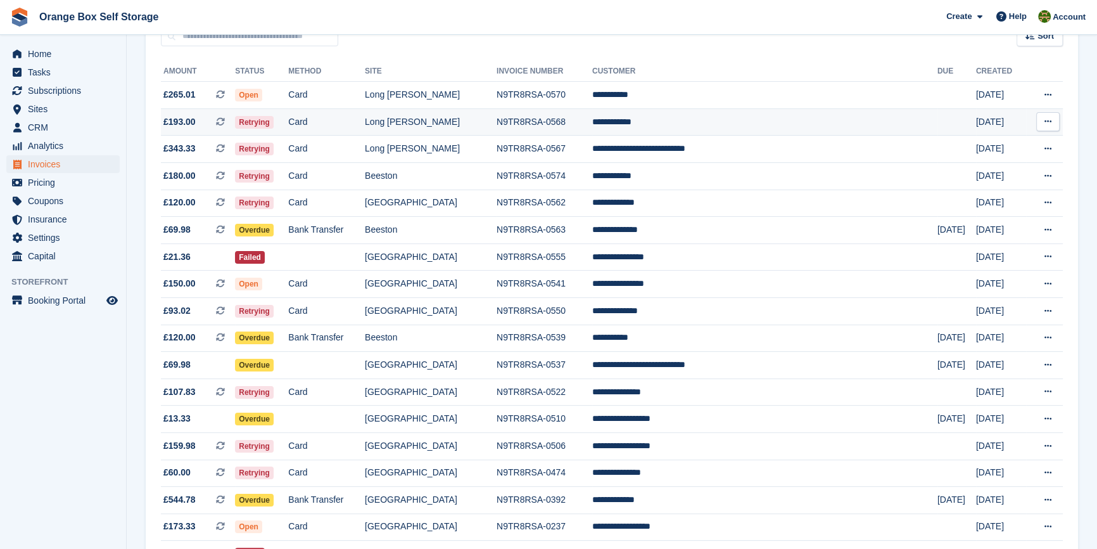
click at [592, 122] on td "N9TR8RSA-0568" at bounding box center [545, 121] width 96 height 27
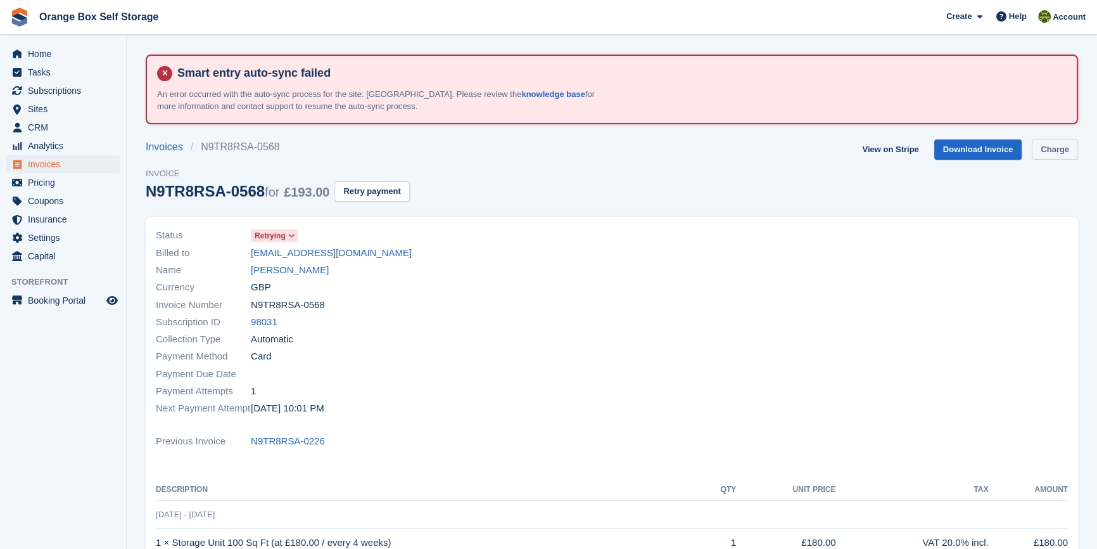
click at [1062, 144] on link "Charge" at bounding box center [1055, 149] width 46 height 21
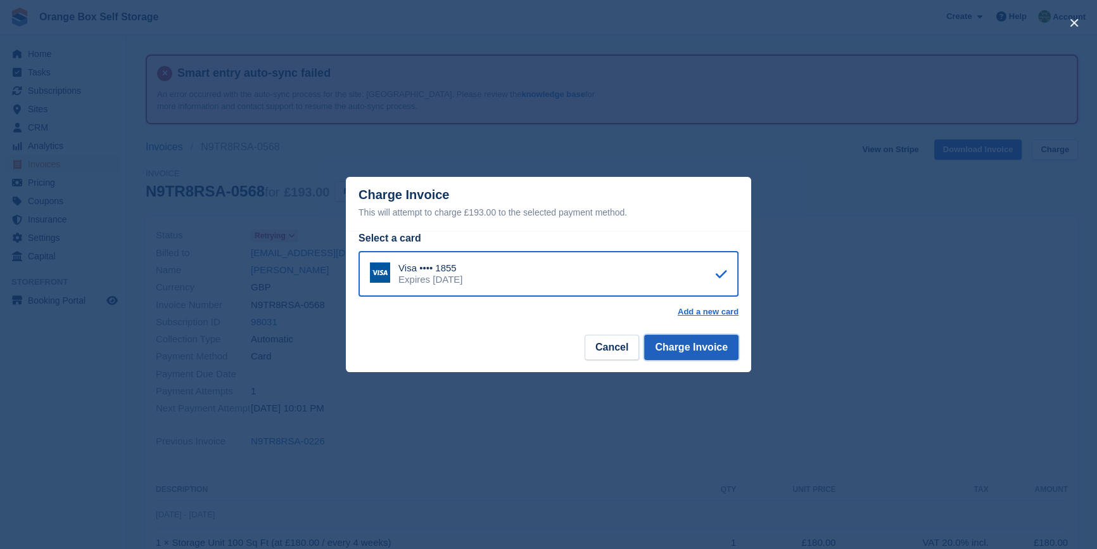
click at [696, 348] on button "Charge Invoice" at bounding box center [691, 346] width 94 height 25
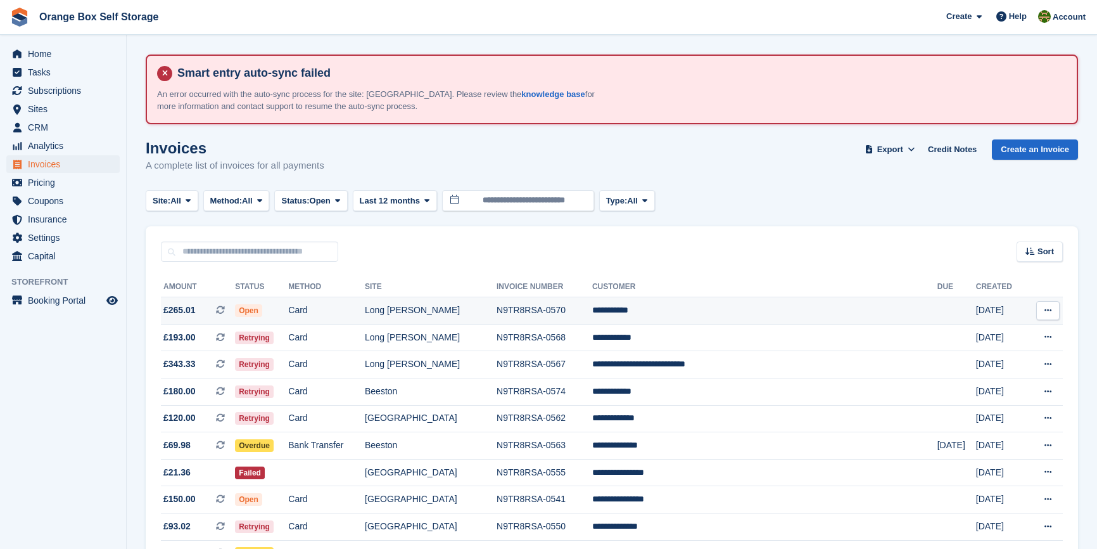
scroll to position [215, 0]
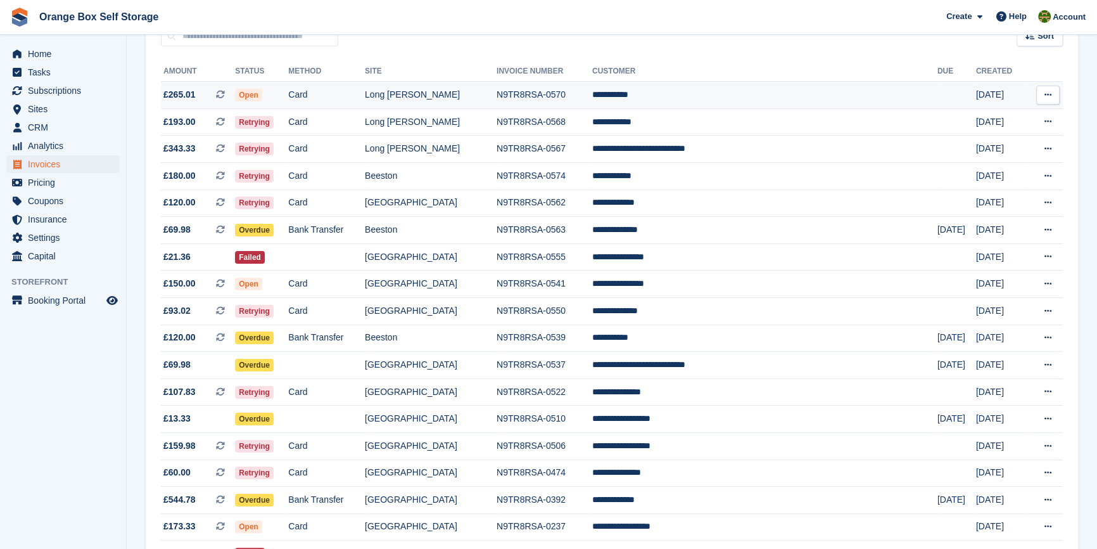
click at [536, 82] on td "N9TR8RSA-0570" at bounding box center [545, 95] width 96 height 27
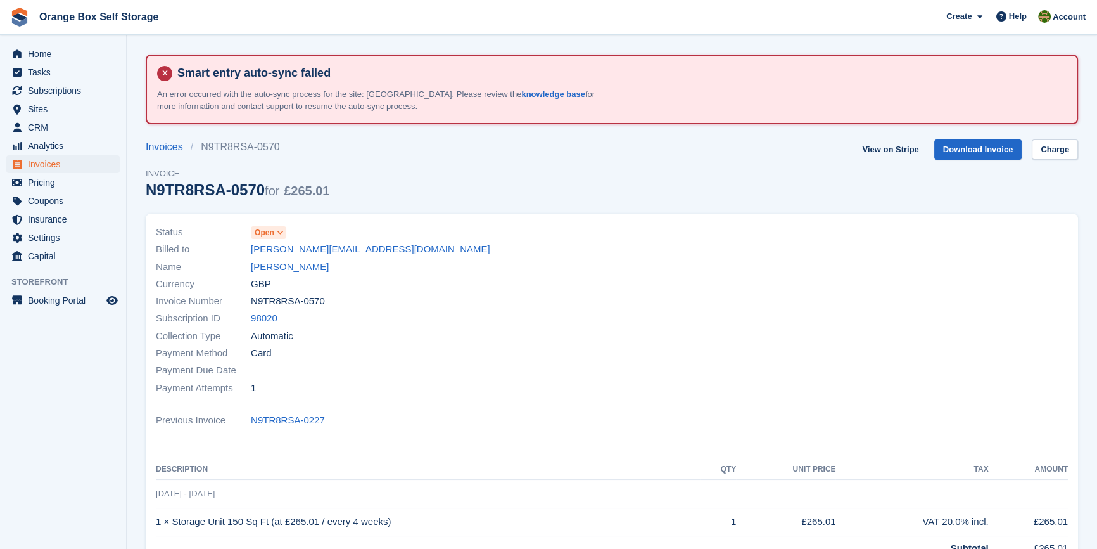
click at [1045, 162] on div "View on Stripe Download Invoice Charge" at bounding box center [967, 152] width 221 height 26
click at [1046, 159] on div "View on Stripe Download Invoice Charge" at bounding box center [967, 152] width 221 height 26
click at [1041, 155] on link "Charge" at bounding box center [1055, 149] width 46 height 21
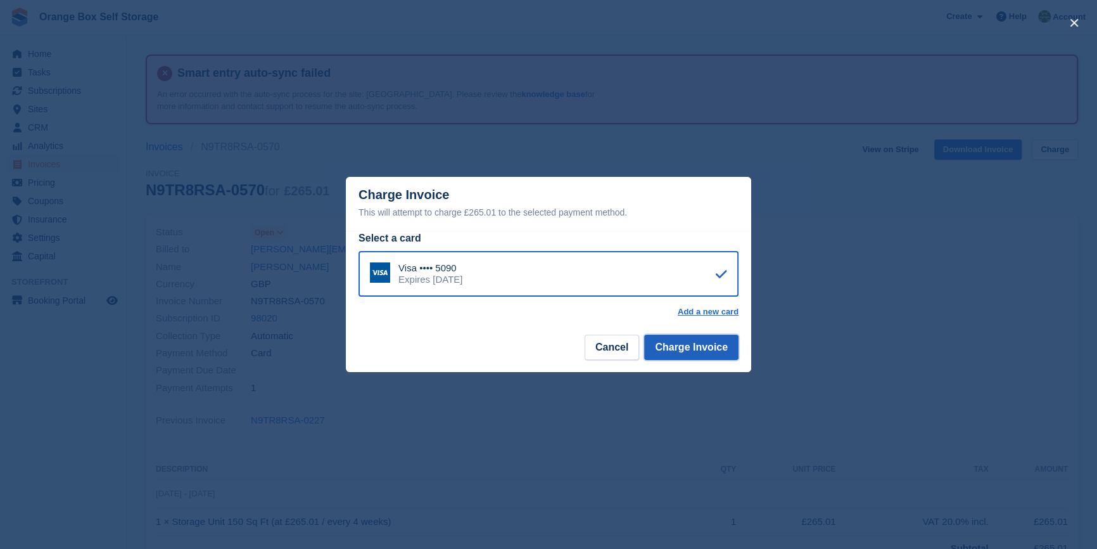
click at [716, 345] on button "Charge Invoice" at bounding box center [691, 346] width 94 height 25
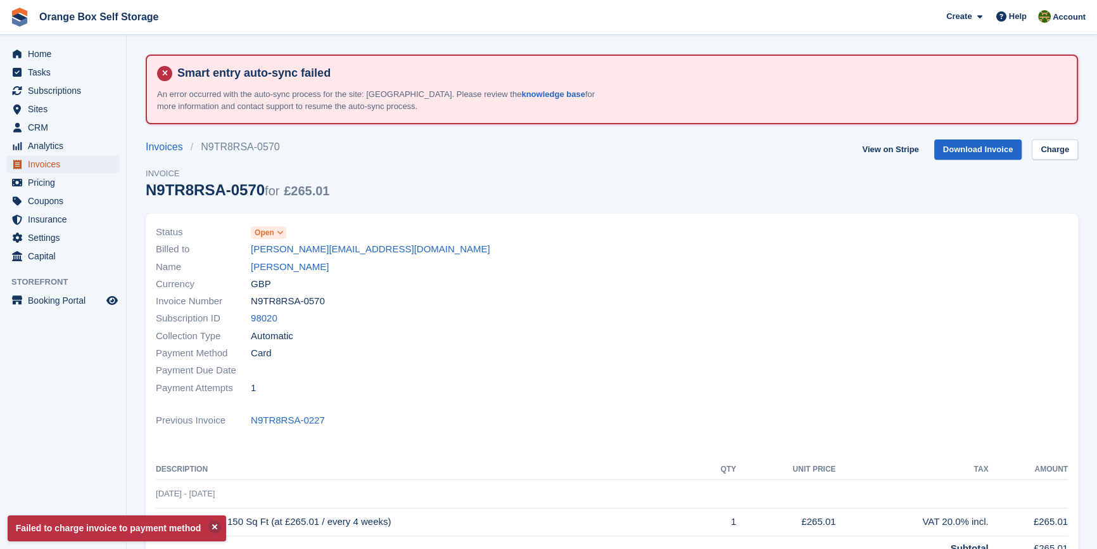
click at [71, 166] on span "Invoices" at bounding box center [66, 164] width 76 height 18
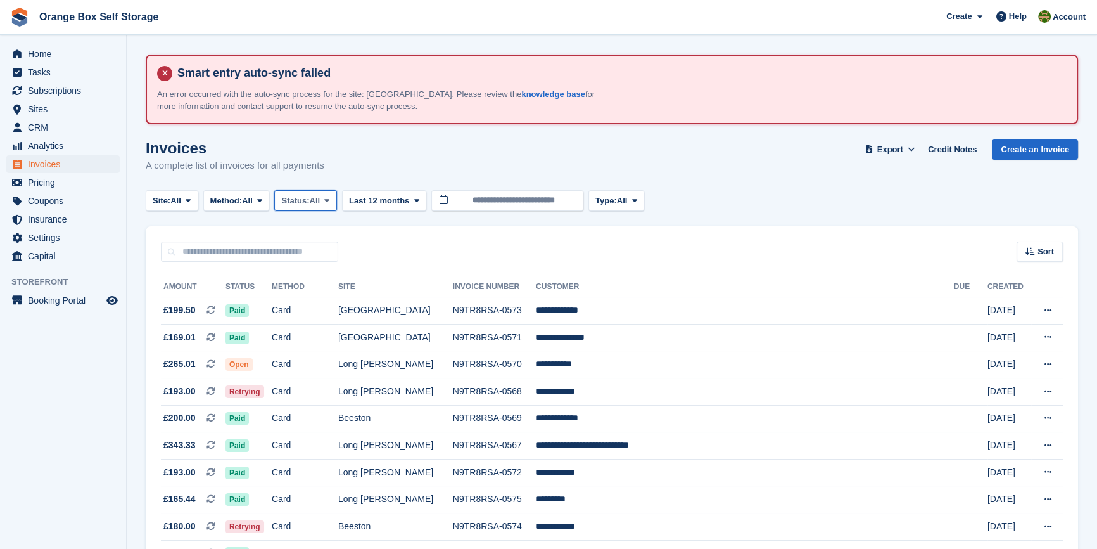
click at [320, 205] on span "All" at bounding box center [315, 200] width 11 height 13
click at [319, 296] on link "Open" at bounding box center [335, 299] width 110 height 23
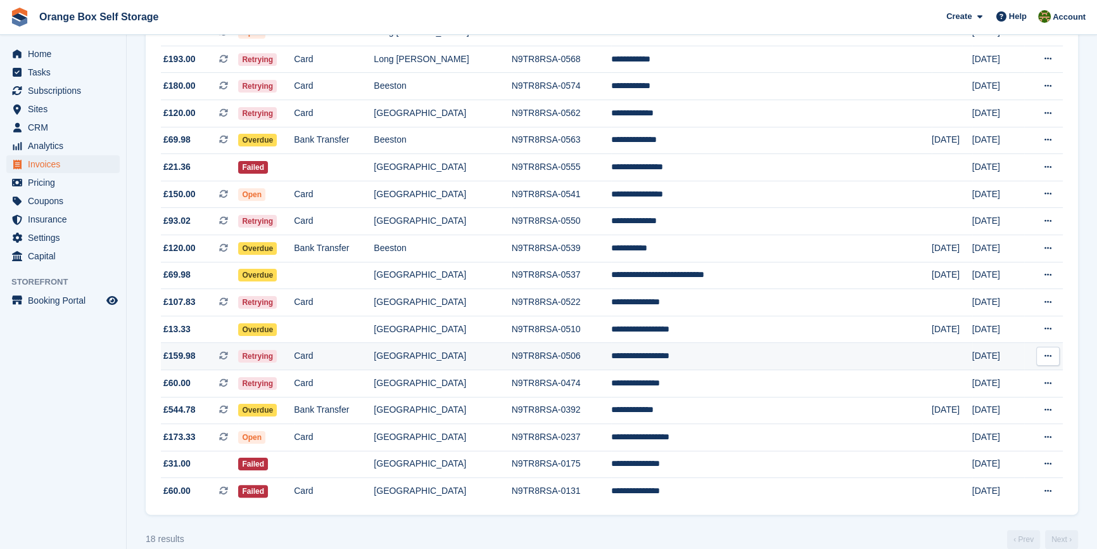
scroll to position [303, 0]
